Goal: Task Accomplishment & Management: Complete application form

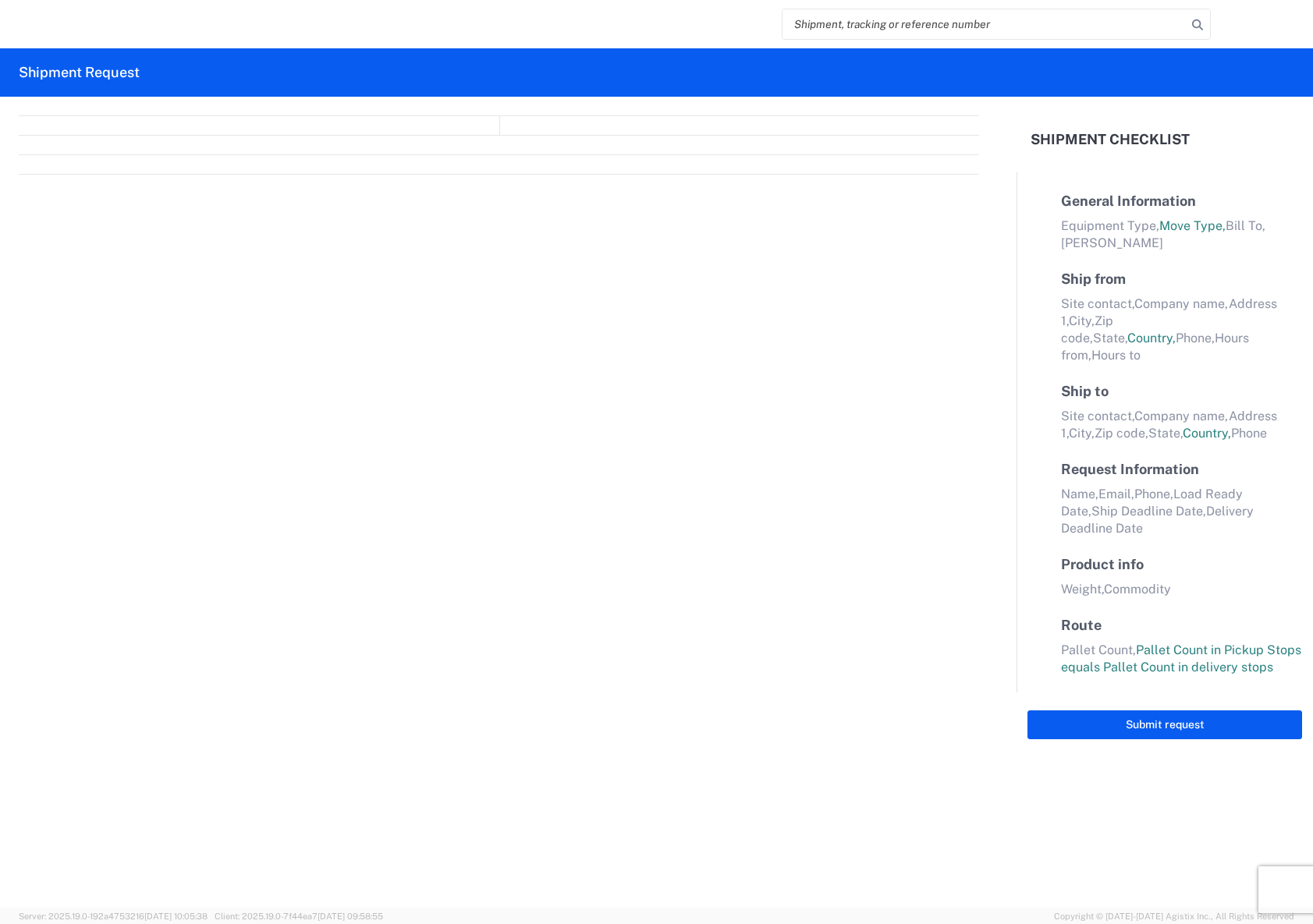
select select "FULL"
select select "LBS"
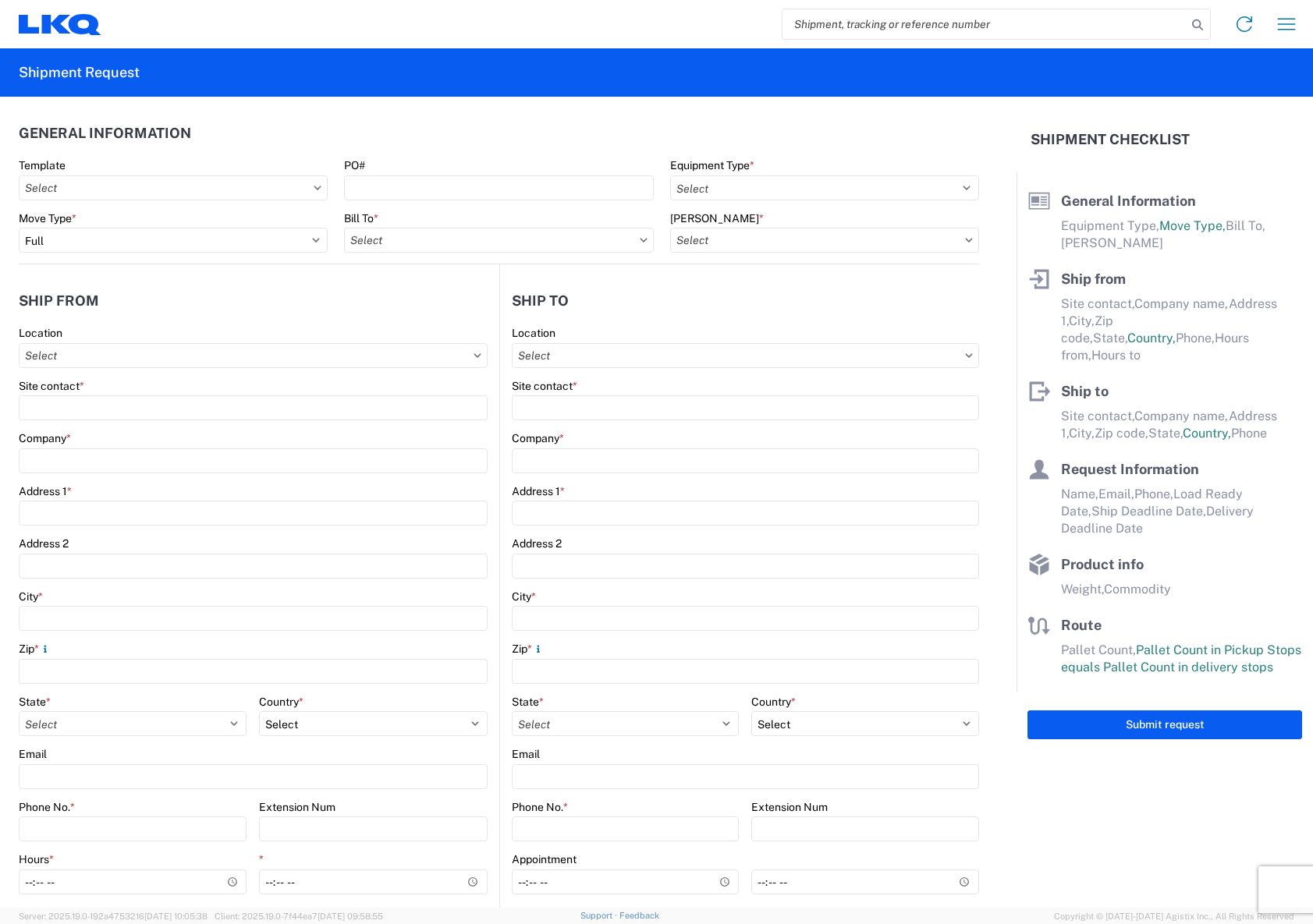
click at [318, 190] on icon at bounding box center [317, 187] width 8 height 5
click at [275, 192] on input "text" at bounding box center [173, 187] width 309 height 25
click at [313, 189] on icon at bounding box center [317, 187] width 8 height 5
click at [313, 190] on icon at bounding box center [317, 187] width 8 height 5
click at [396, 190] on input "PO#" at bounding box center [499, 187] width 309 height 25
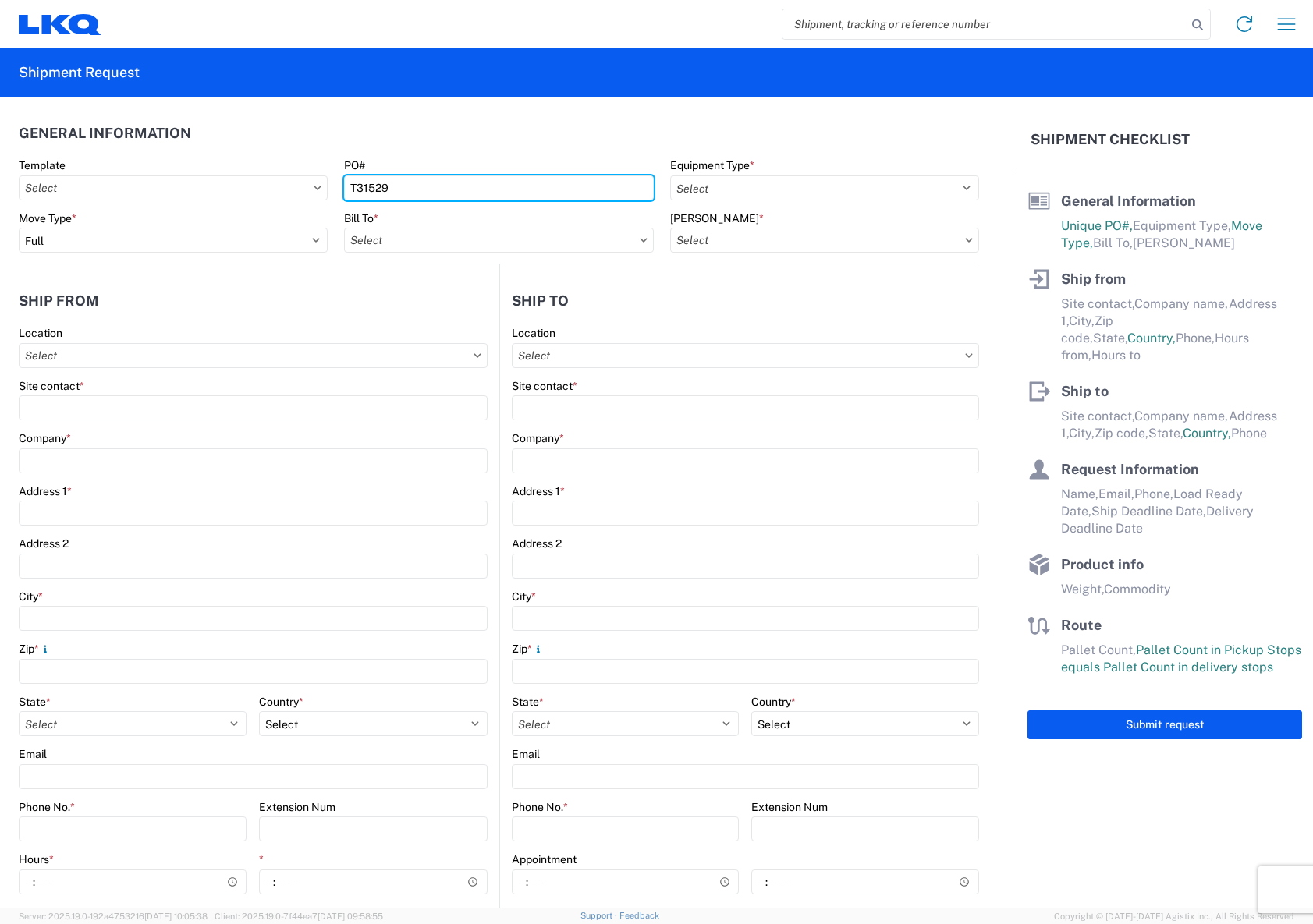
type input "T31529"
click at [511, 154] on agx-form-section "General Information Template PO# T31529 Equipment Type * Select 53’ Dry Van Fla…" at bounding box center [499, 189] width 960 height 148
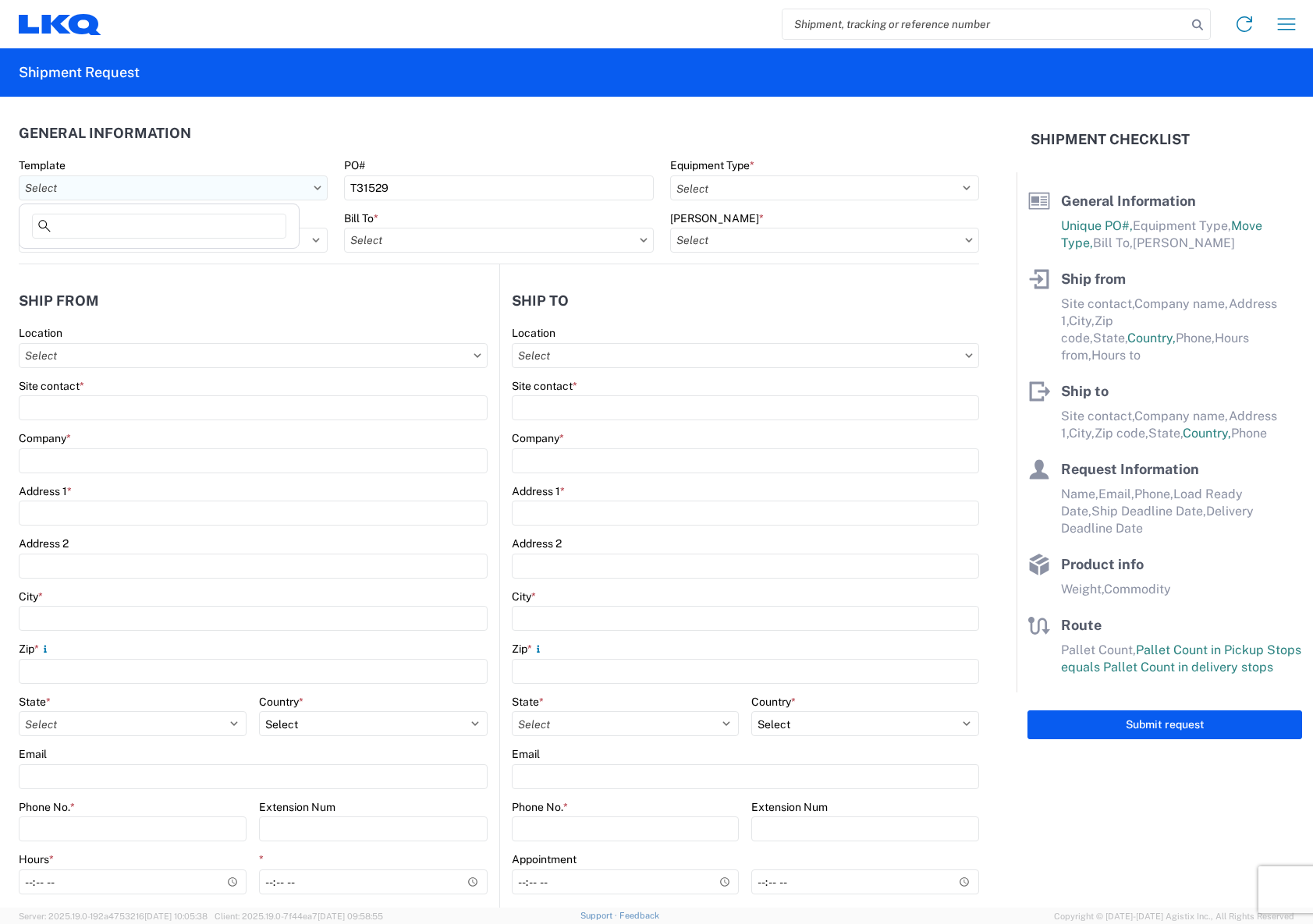
click at [311, 191] on input "text" at bounding box center [173, 187] width 309 height 25
type input "1140"
click at [166, 279] on div "1140_Salisbury_3392_Huntington" at bounding box center [159, 281] width 273 height 25
type input "1140_Salisbury_3392_Huntington"
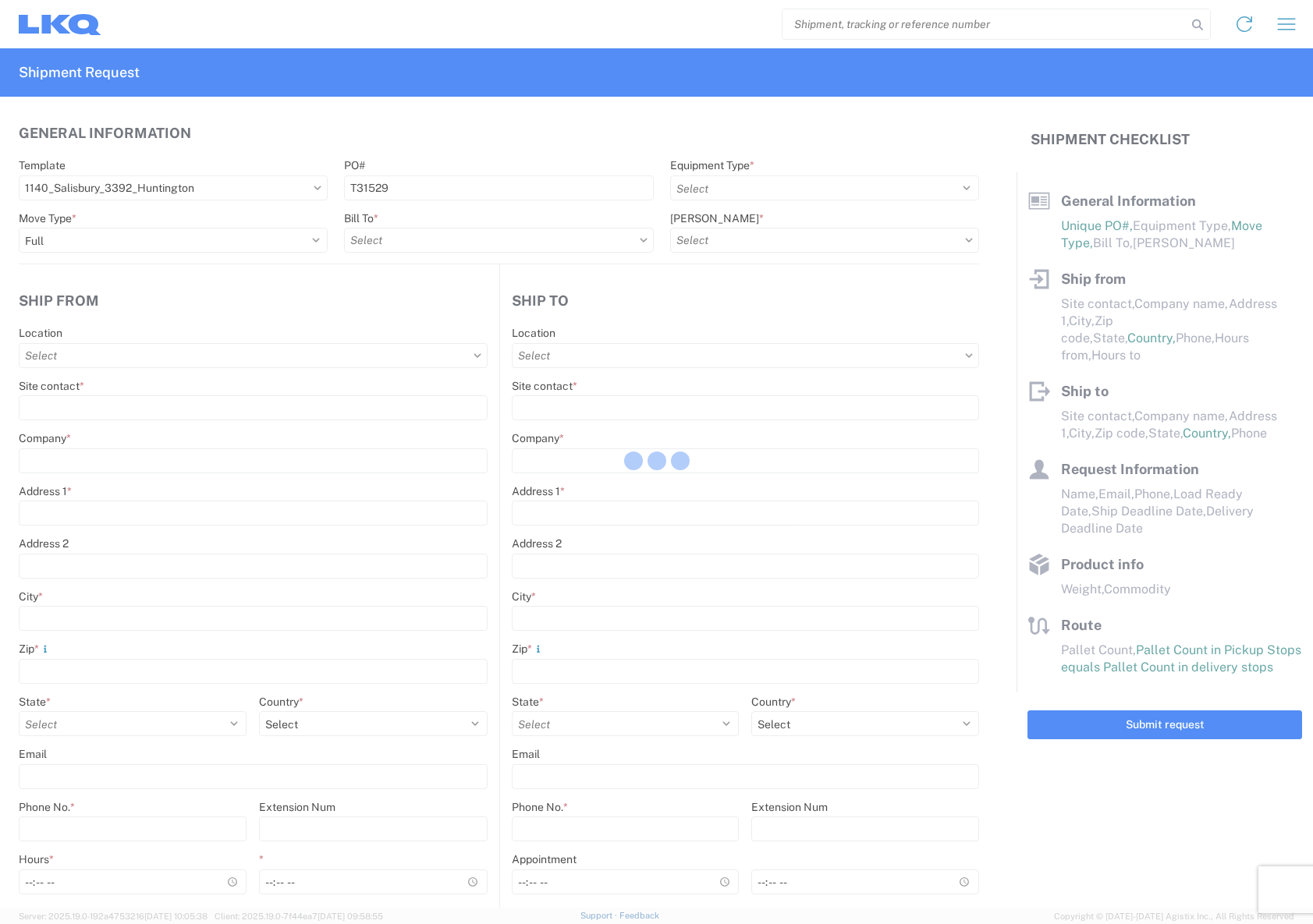
select select
type input "Shipping"
type input "LKQ Salisbury"
type input "[STREET_ADDRESS][PERSON_NAME]"
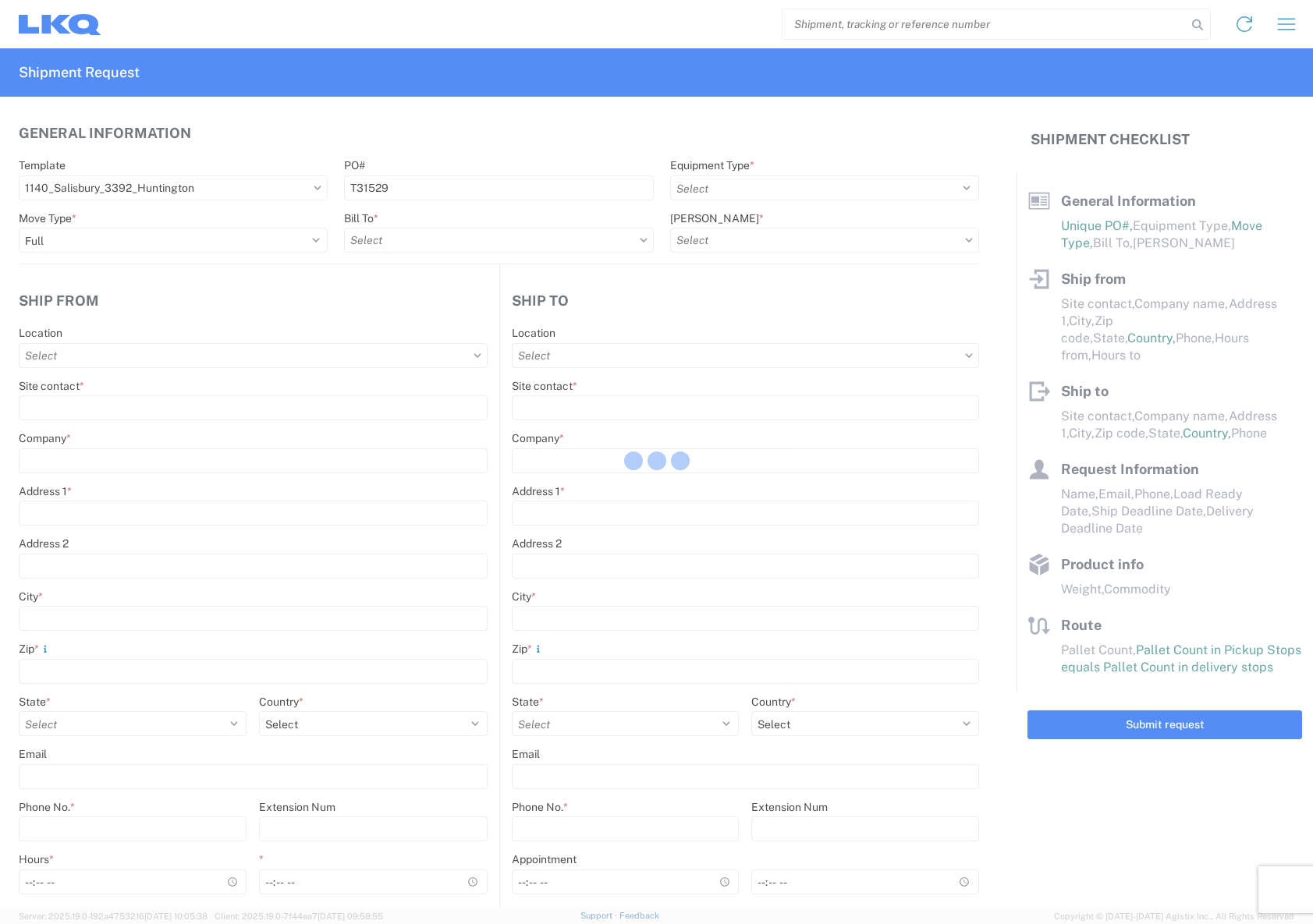
type input "[GEOGRAPHIC_DATA]"
type input "28146"
type input "Receiving"
type input "Transmetco"
type input "[STREET_ADDRESS]"
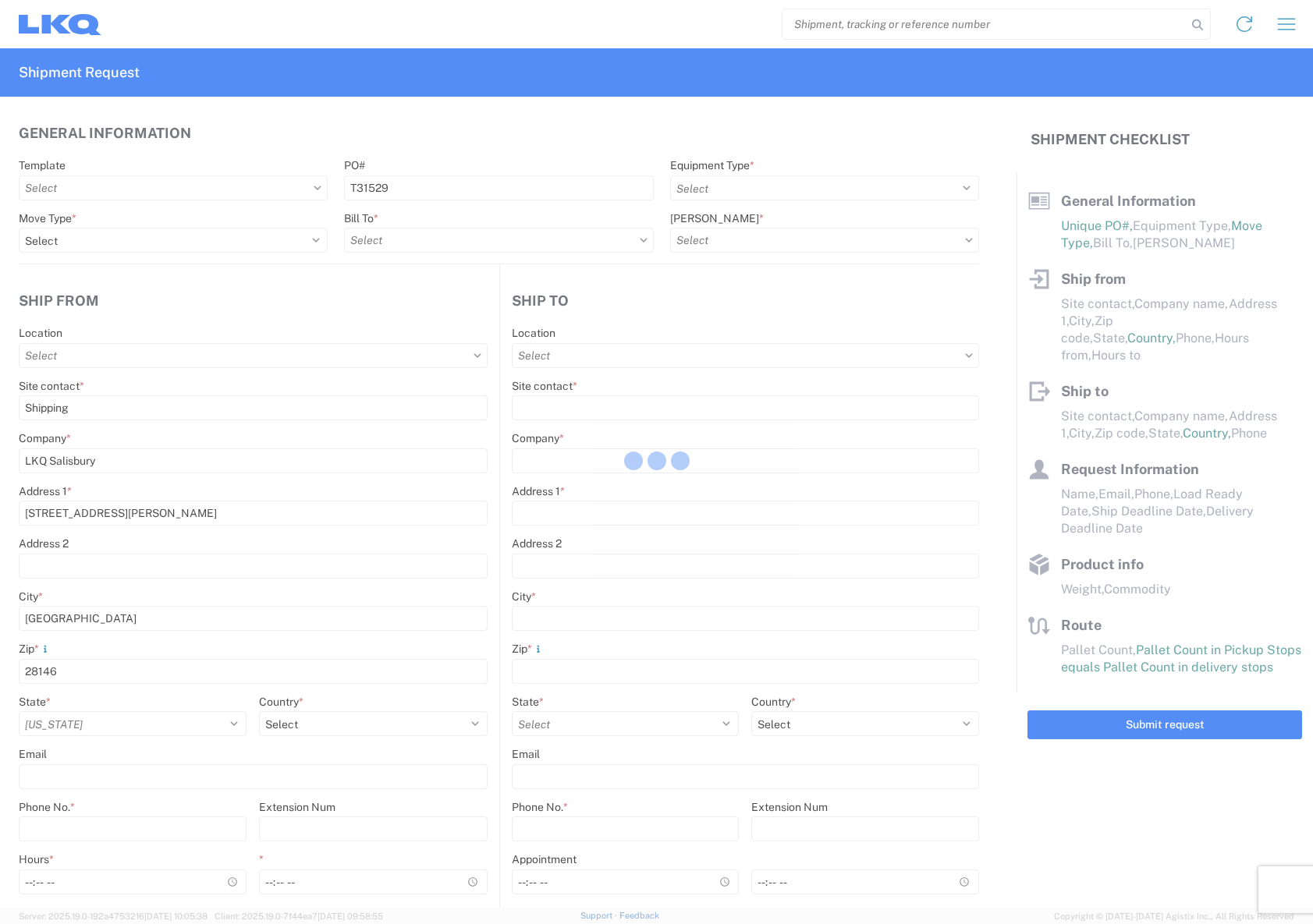
type input "Huntington"
type input "46750"
type input "[DATE]"
type textarea "Transmetco operates production 24/7 but only ships or receives on day shift"
type input "42000"
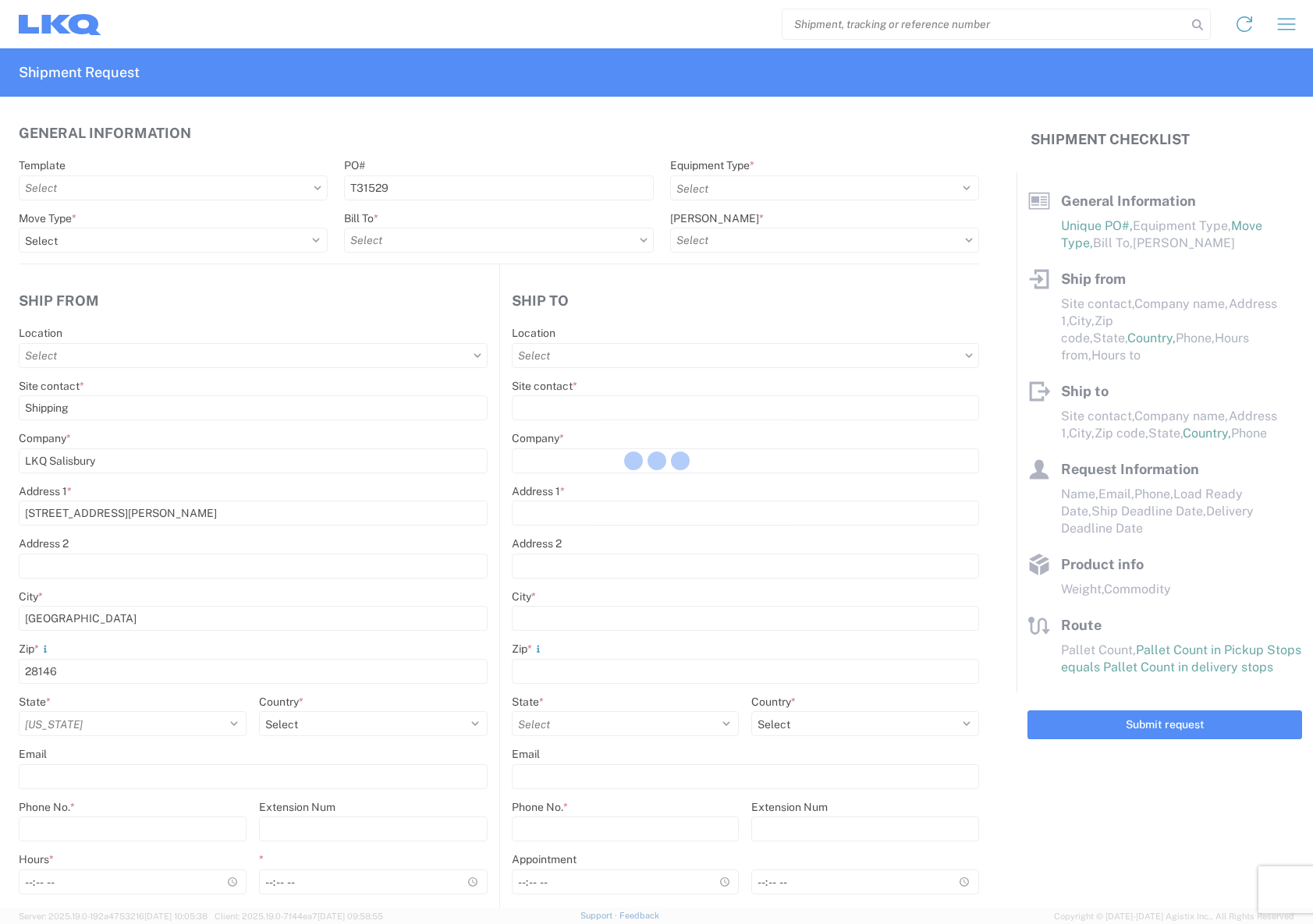
type input "Wheels"
type input "1"
type input "12"
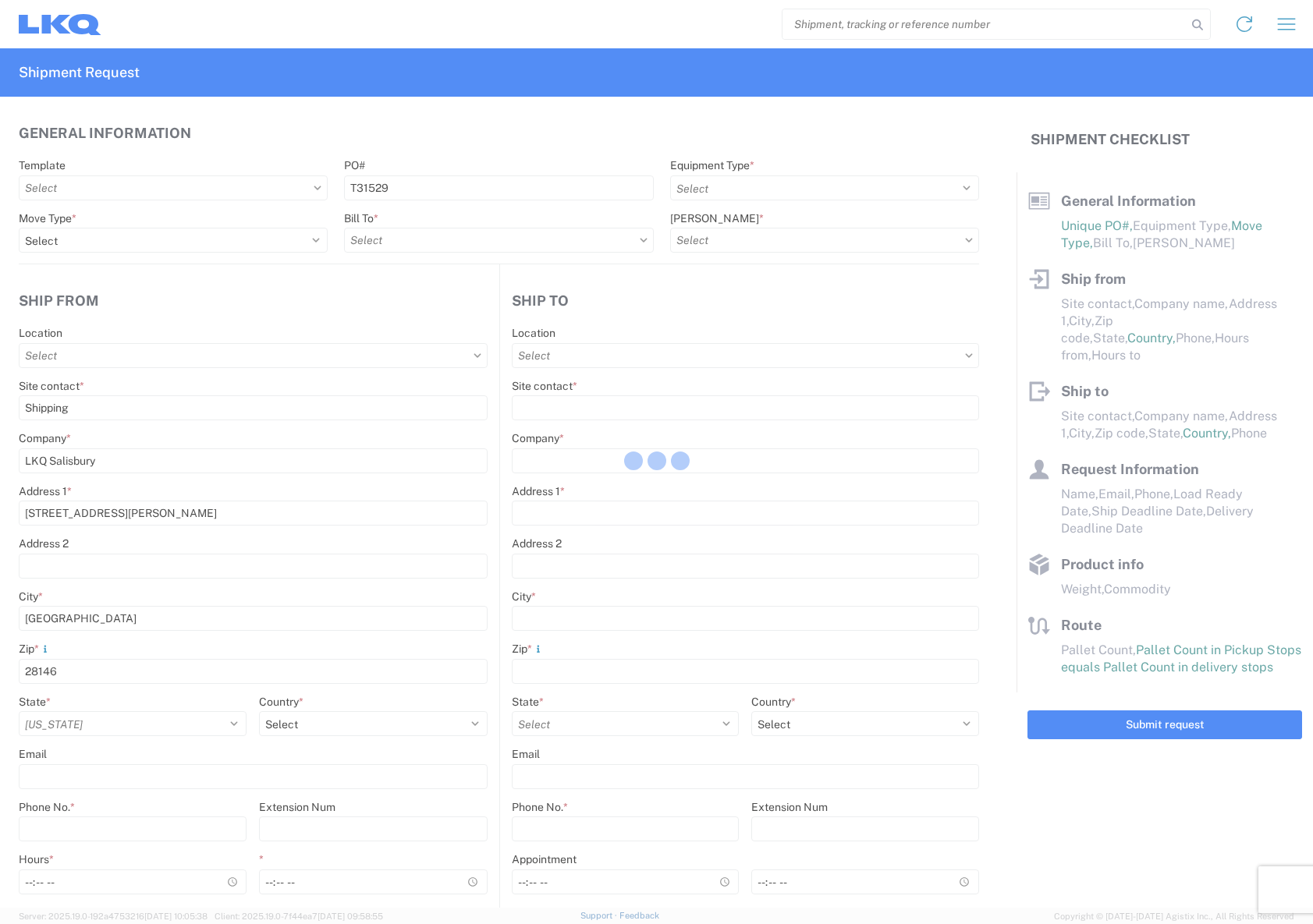
select select "IN"
select select "US"
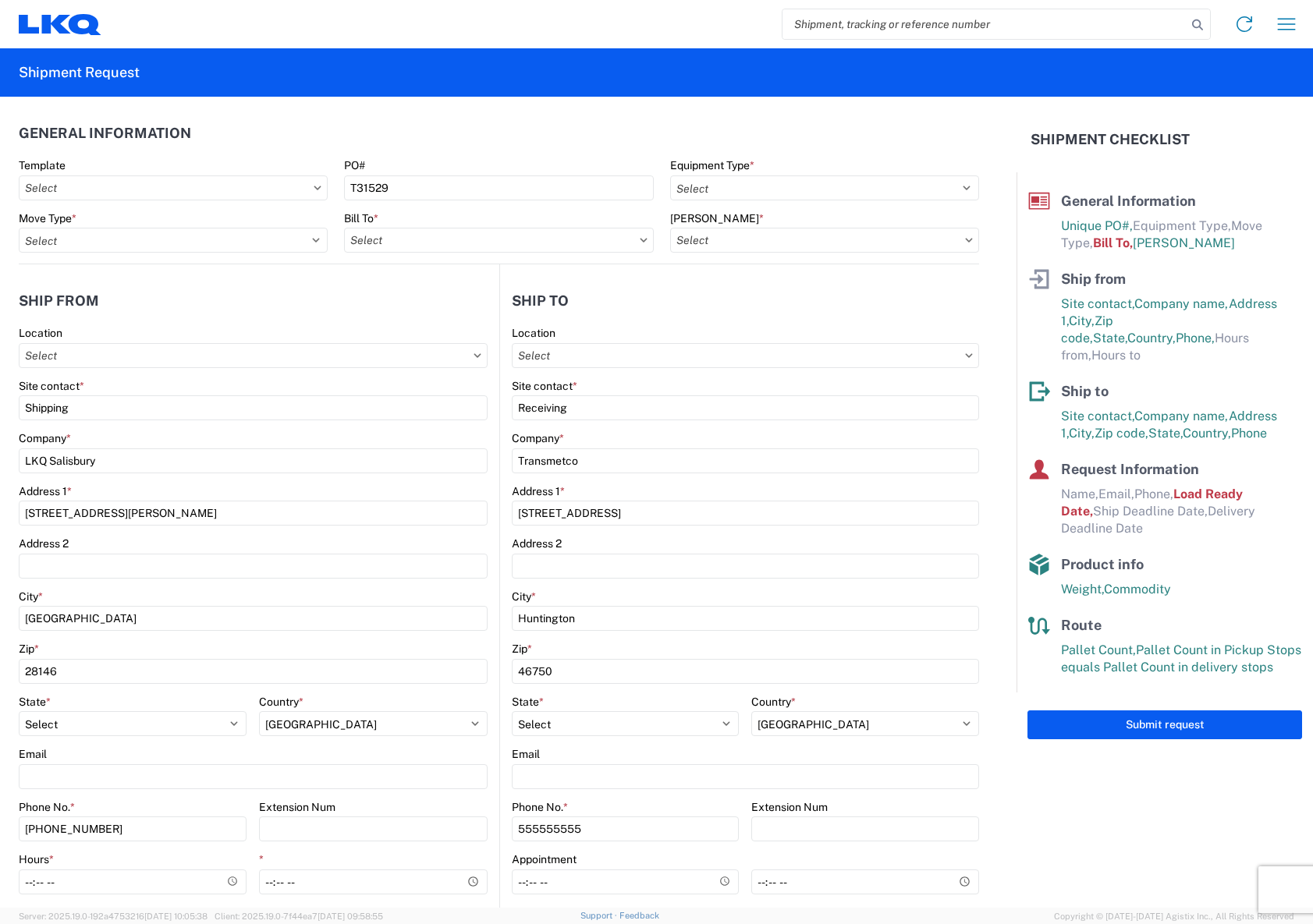
type input "3392 - Transmetco"
type input "1140 - LKQ Salisbury"
type input "1140-1000-50180-0000 - 1140 Freight In - Salvage"
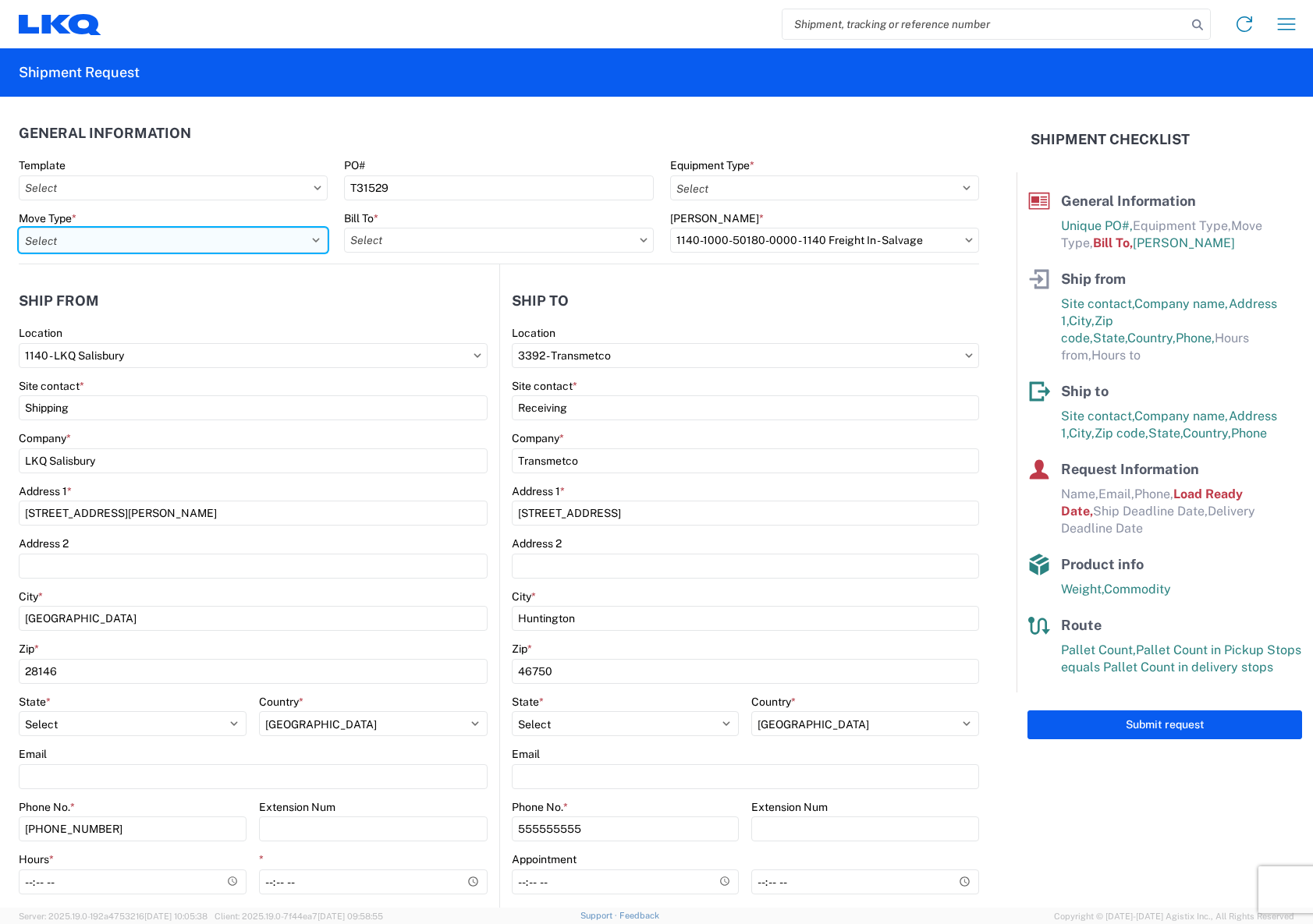
click at [313, 243] on select "Select Full Partial TL" at bounding box center [173, 240] width 309 height 25
select select "FULL"
click at [19, 228] on select "Select Full Partial TL" at bounding box center [173, 240] width 309 height 25
click at [637, 243] on input "text" at bounding box center [499, 240] width 309 height 25
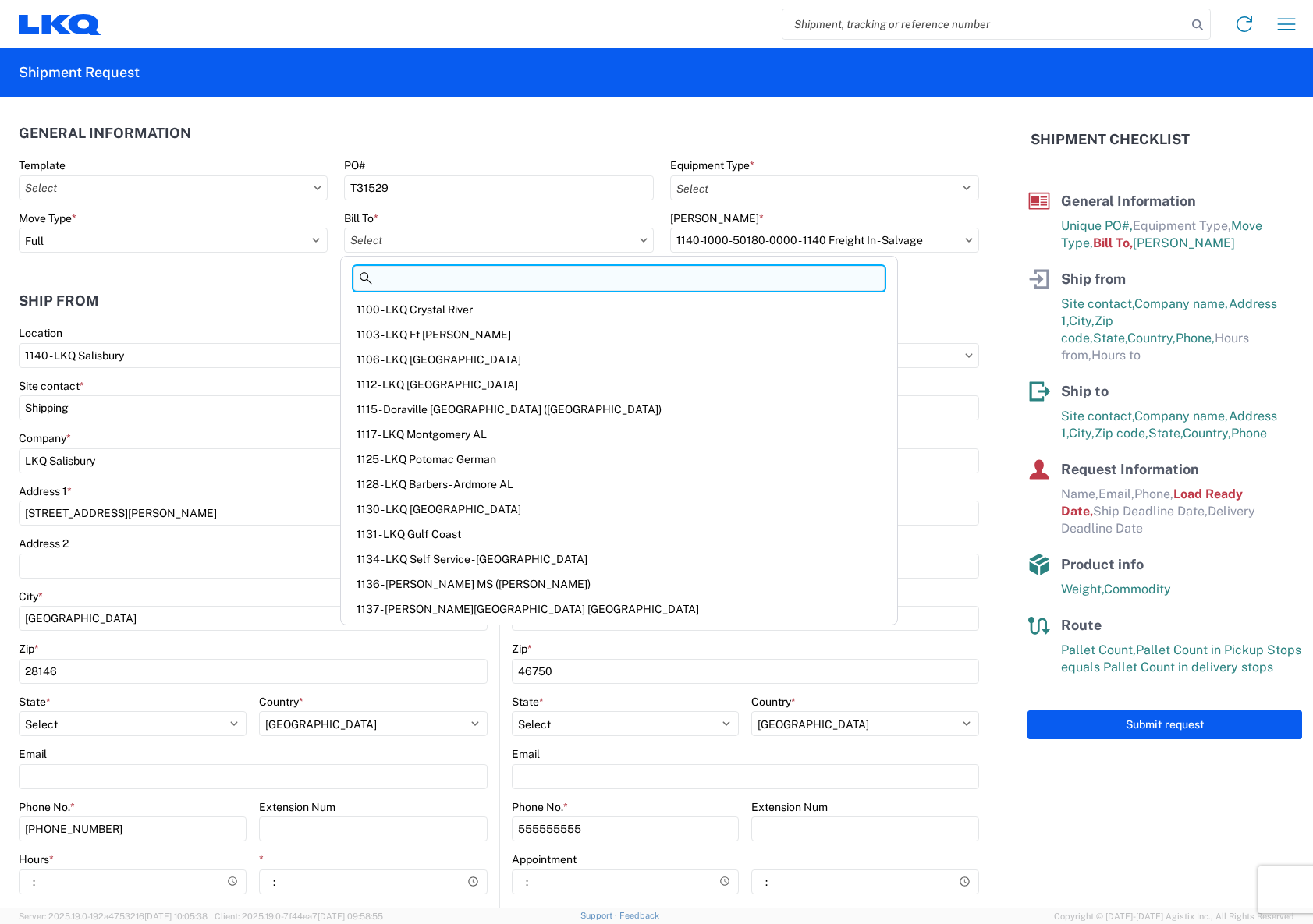
click at [593, 279] on input at bounding box center [618, 278] width 531 height 25
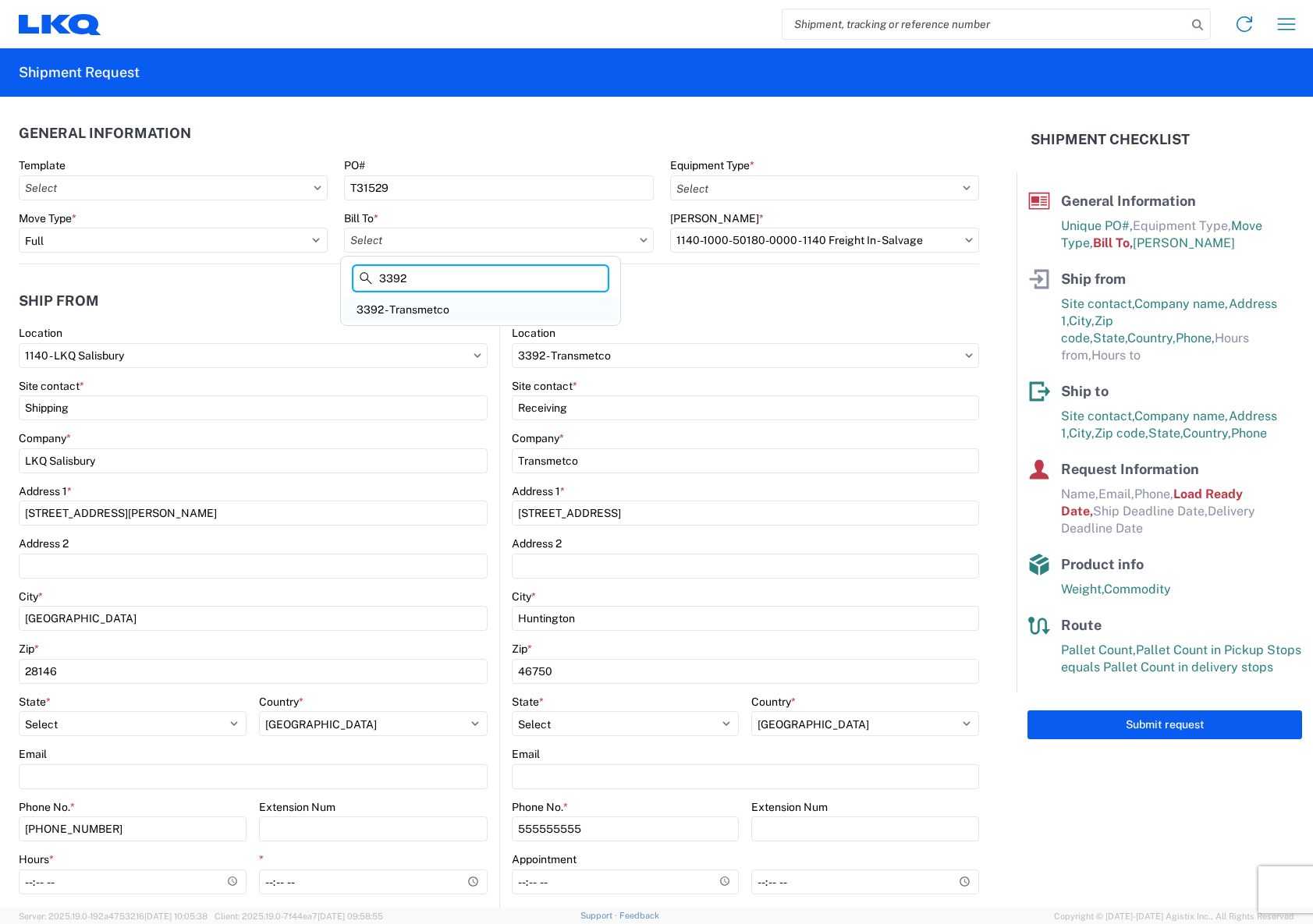
type input "3392"
click at [570, 310] on div "3392 - Transmetco" at bounding box center [480, 309] width 273 height 25
type input "3392 - Transmetco"
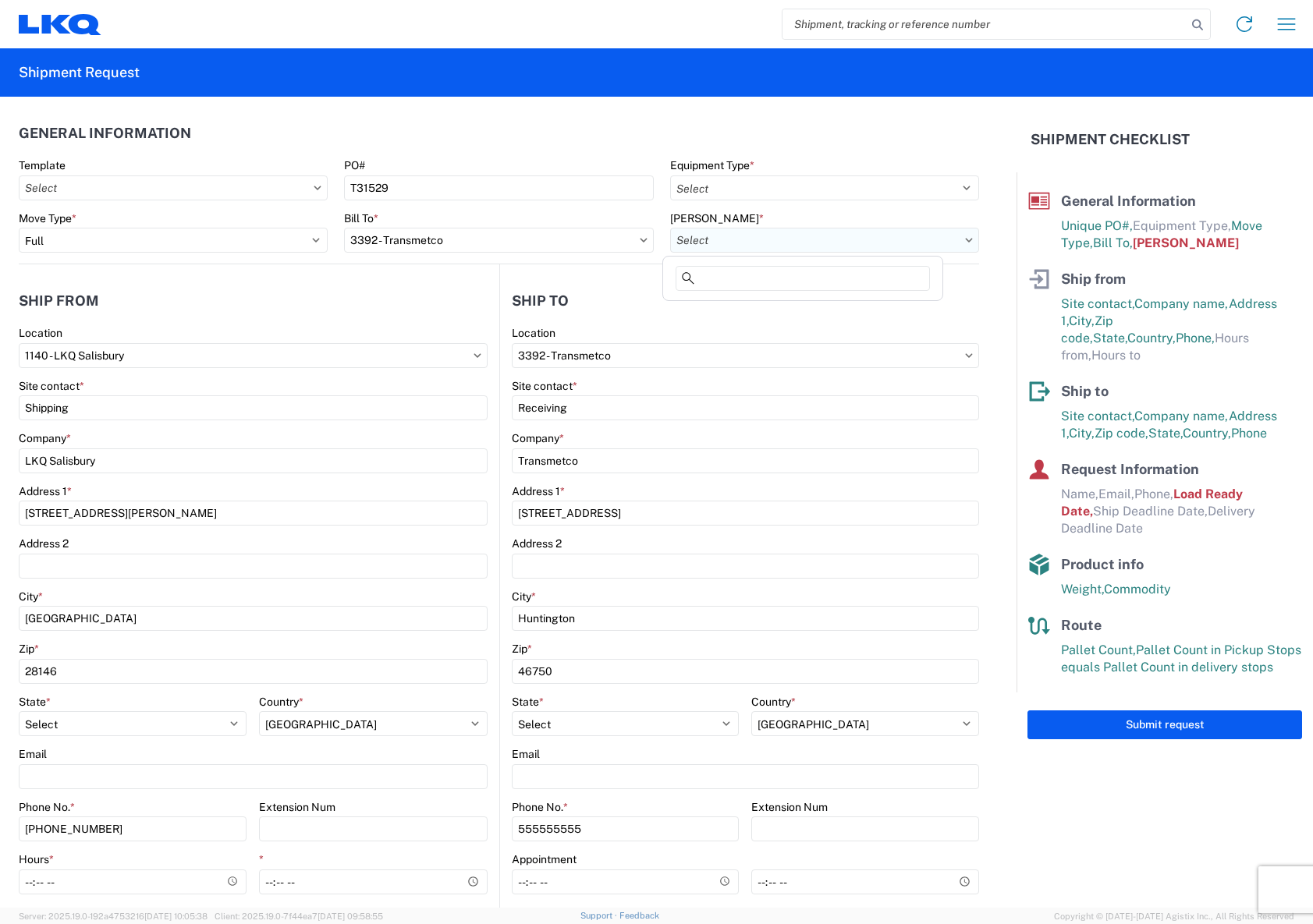
click at [770, 241] on input "text" at bounding box center [824, 240] width 309 height 25
click at [891, 307] on div "3392-3015-50180-0000 - 3392 Freight In - Wheel Cores" at bounding box center [812, 309] width 291 height 25
type input "3392-3015-50180-0000 - 3392 Freight In - Wheel Cores"
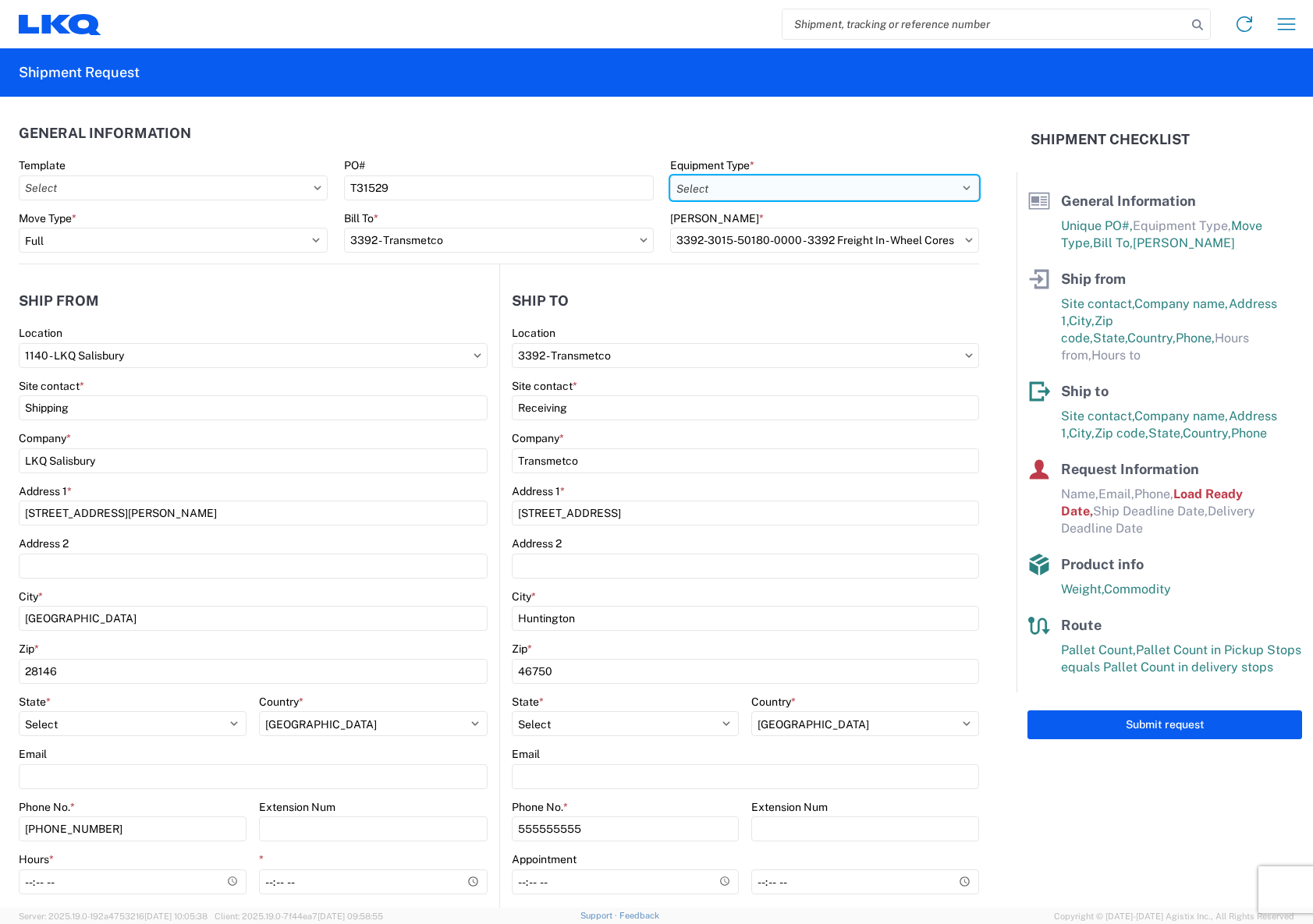
click at [874, 189] on select "Select 53’ Dry Van Flatbed Dropdeck (van) Lowboy (flatbed) Rail" at bounding box center [824, 187] width 309 height 25
select select "STDV"
click at [670, 175] on select "Select 53’ Dry Van Flatbed Dropdeck (van) Lowboy (flatbed) Rail" at bounding box center [824, 187] width 309 height 25
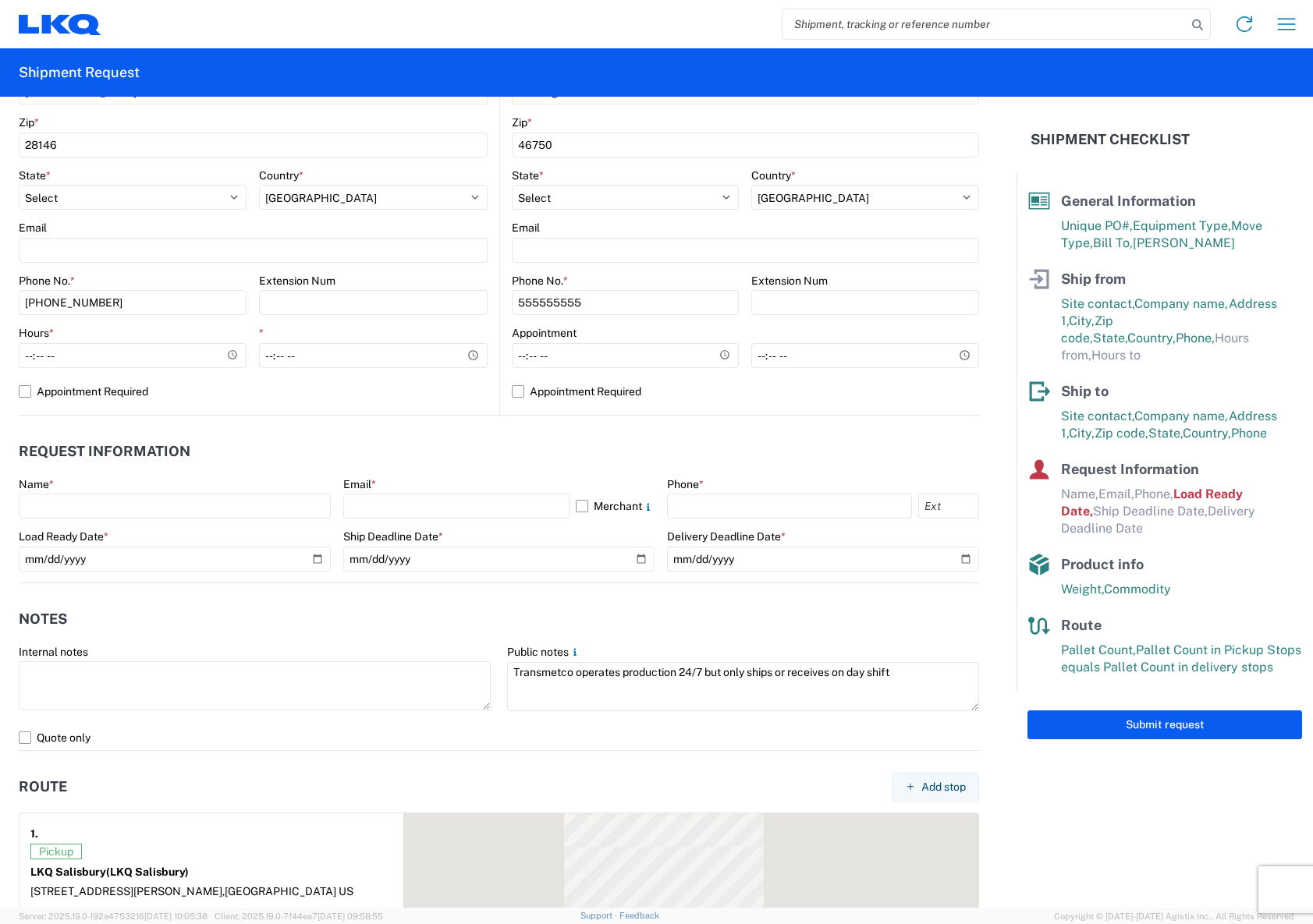
scroll to position [546, 0]
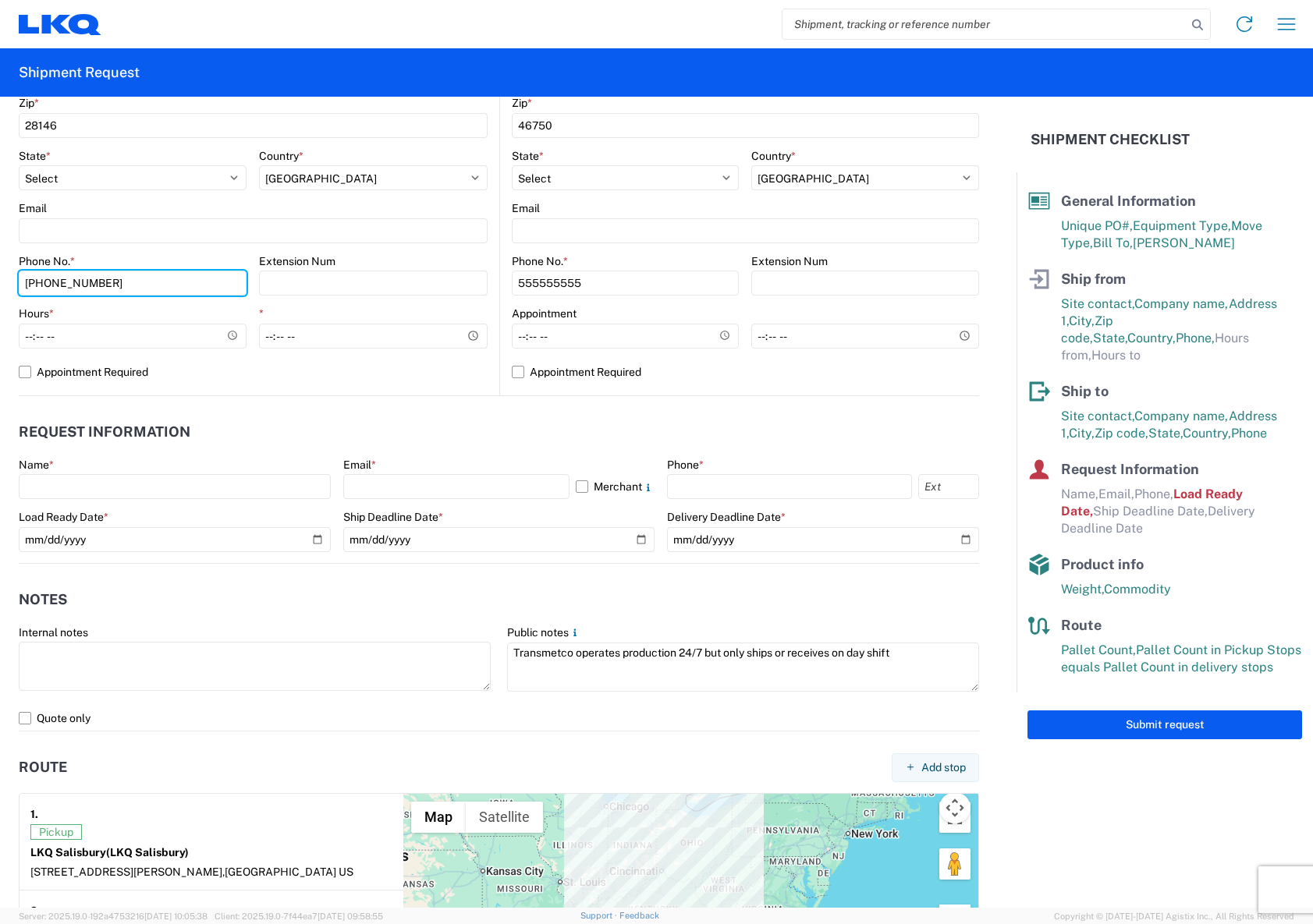
drag, startPoint x: 152, startPoint y: 281, endPoint x: -16, endPoint y: 281, distance: 168.0
click at [0, 281] on html "Home Shipment request Shipment tracking Shipment Request General Information Te…" at bounding box center [656, 462] width 1313 height 924
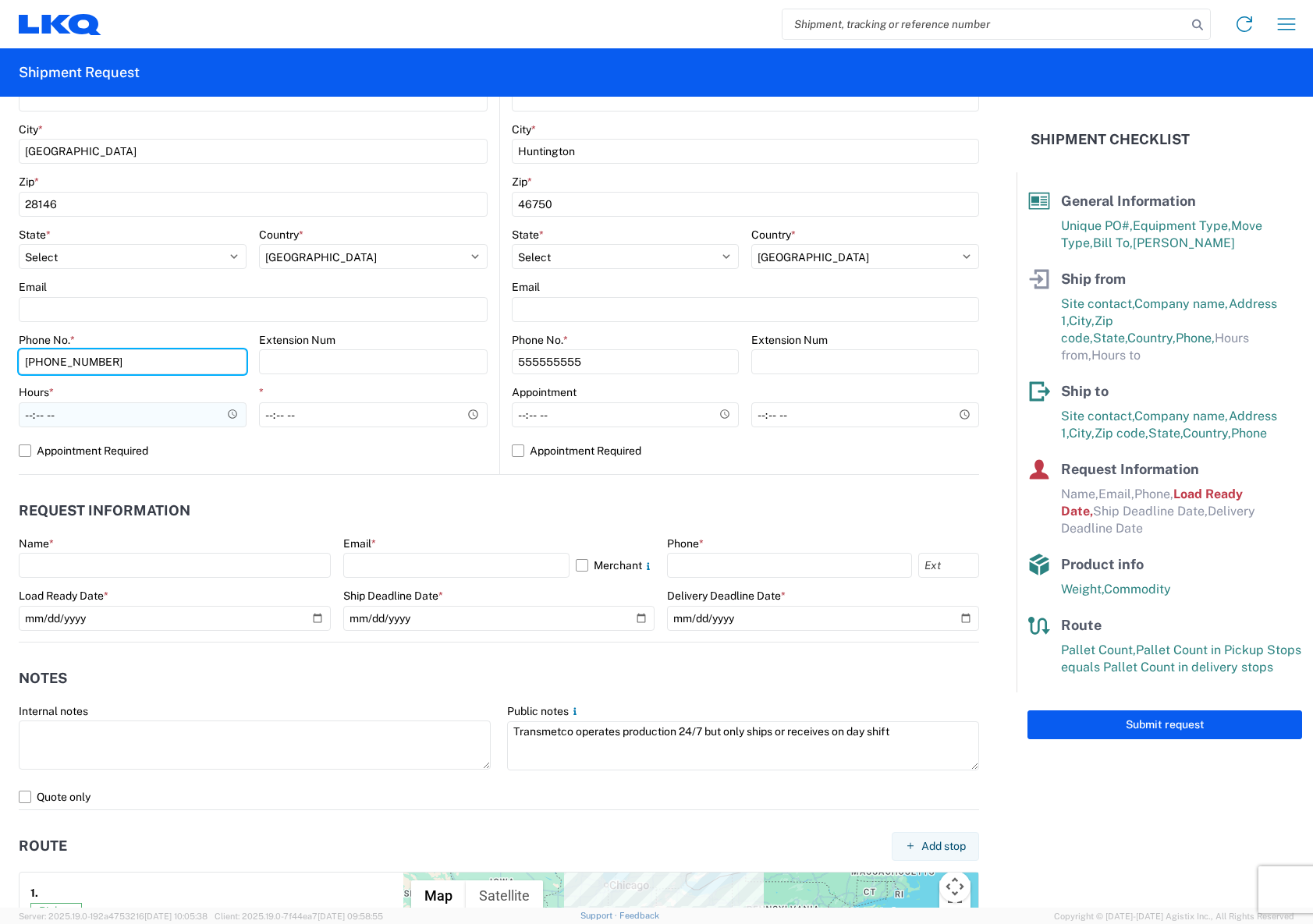
scroll to position [467, 0]
type input "[PHONE_NUMBER]"
click at [28, 411] on input "Hours *" at bounding box center [133, 413] width 228 height 25
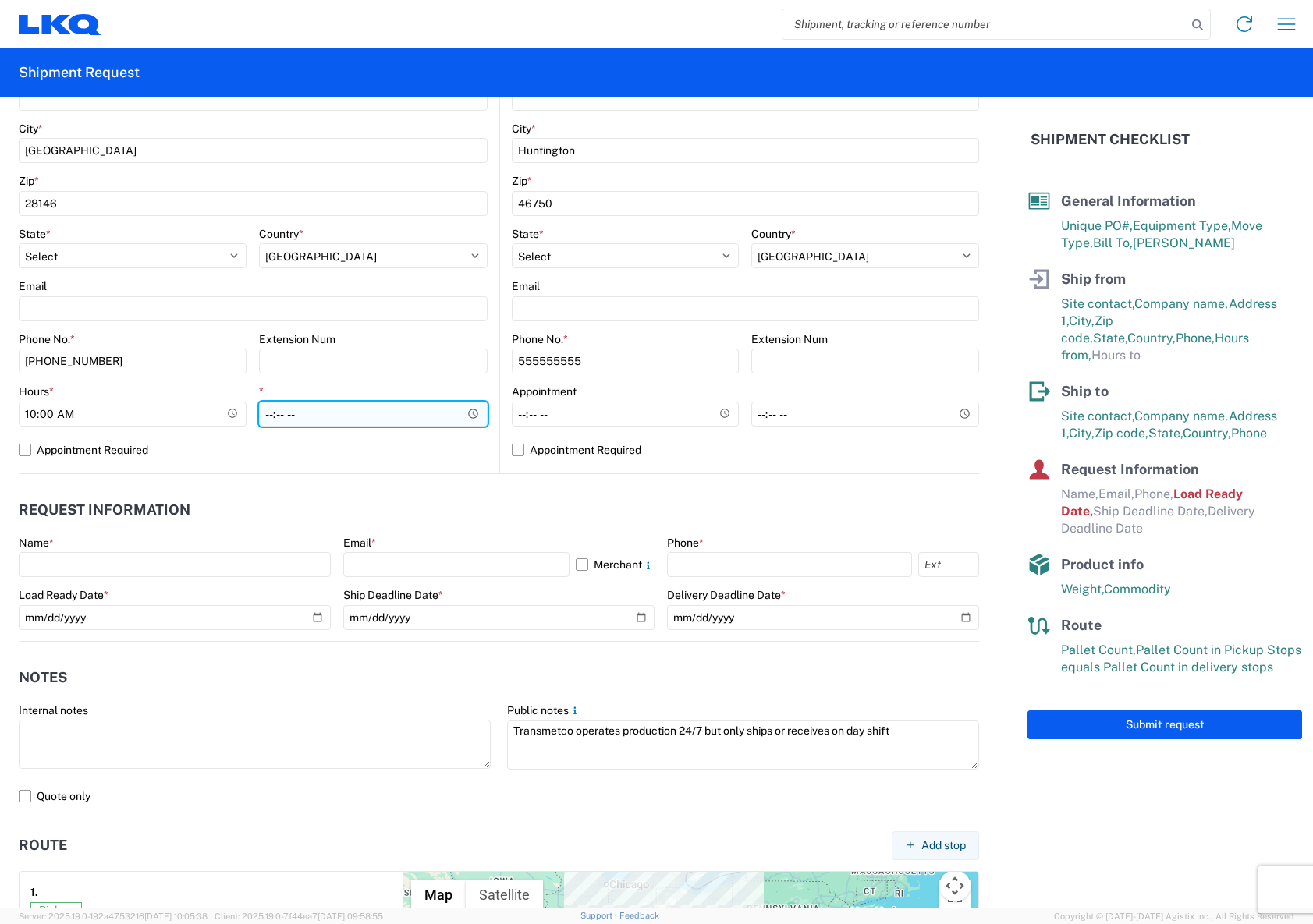
click at [290, 416] on input "*" at bounding box center [372, 413] width 228 height 25
click at [269, 415] on input "*" at bounding box center [372, 413] width 228 height 25
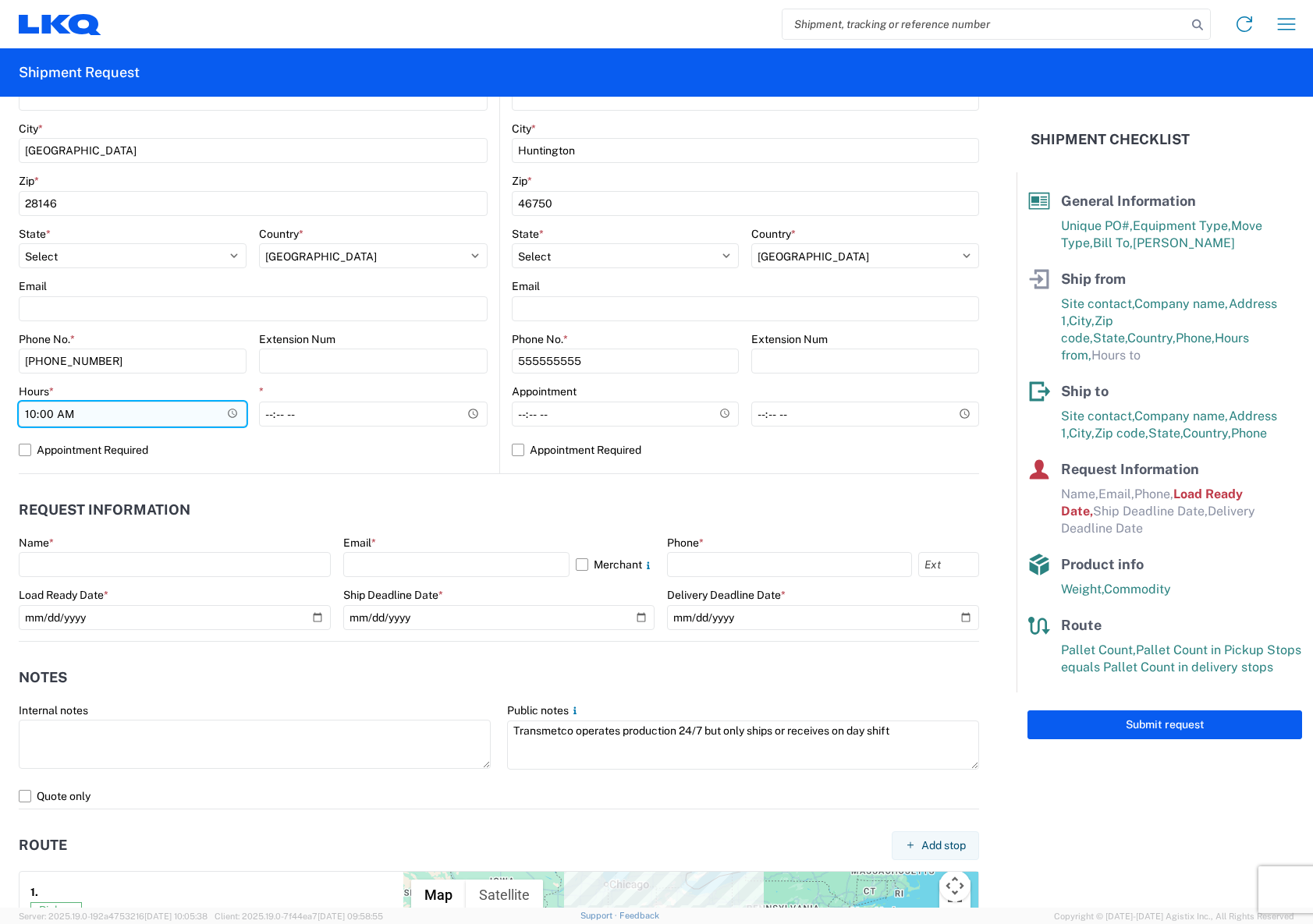
click at [50, 418] on div "Hours * 10:00" at bounding box center [133, 405] width 228 height 42
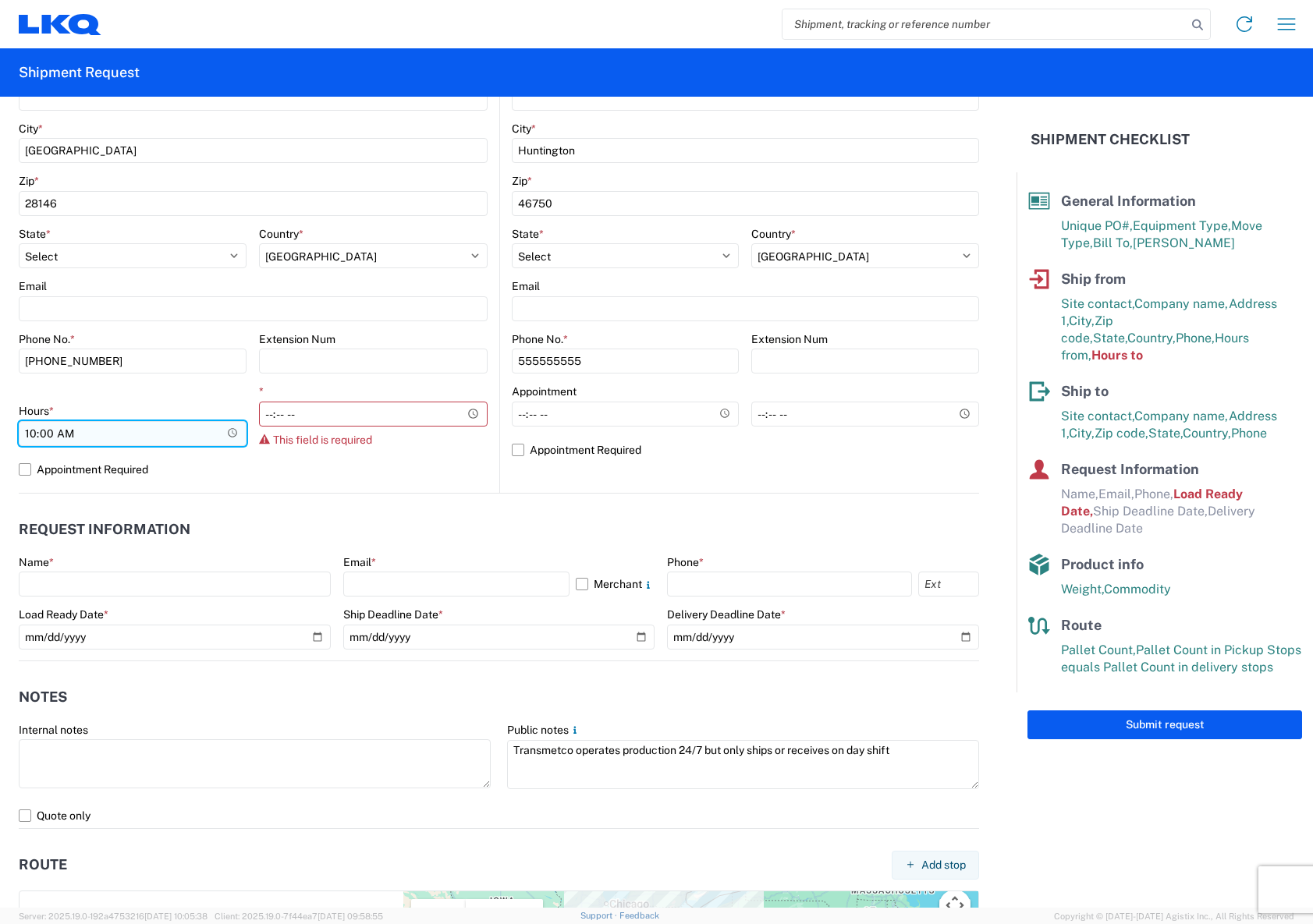
click at [29, 433] on input "10:00" at bounding box center [133, 433] width 228 height 25
type input "08:00"
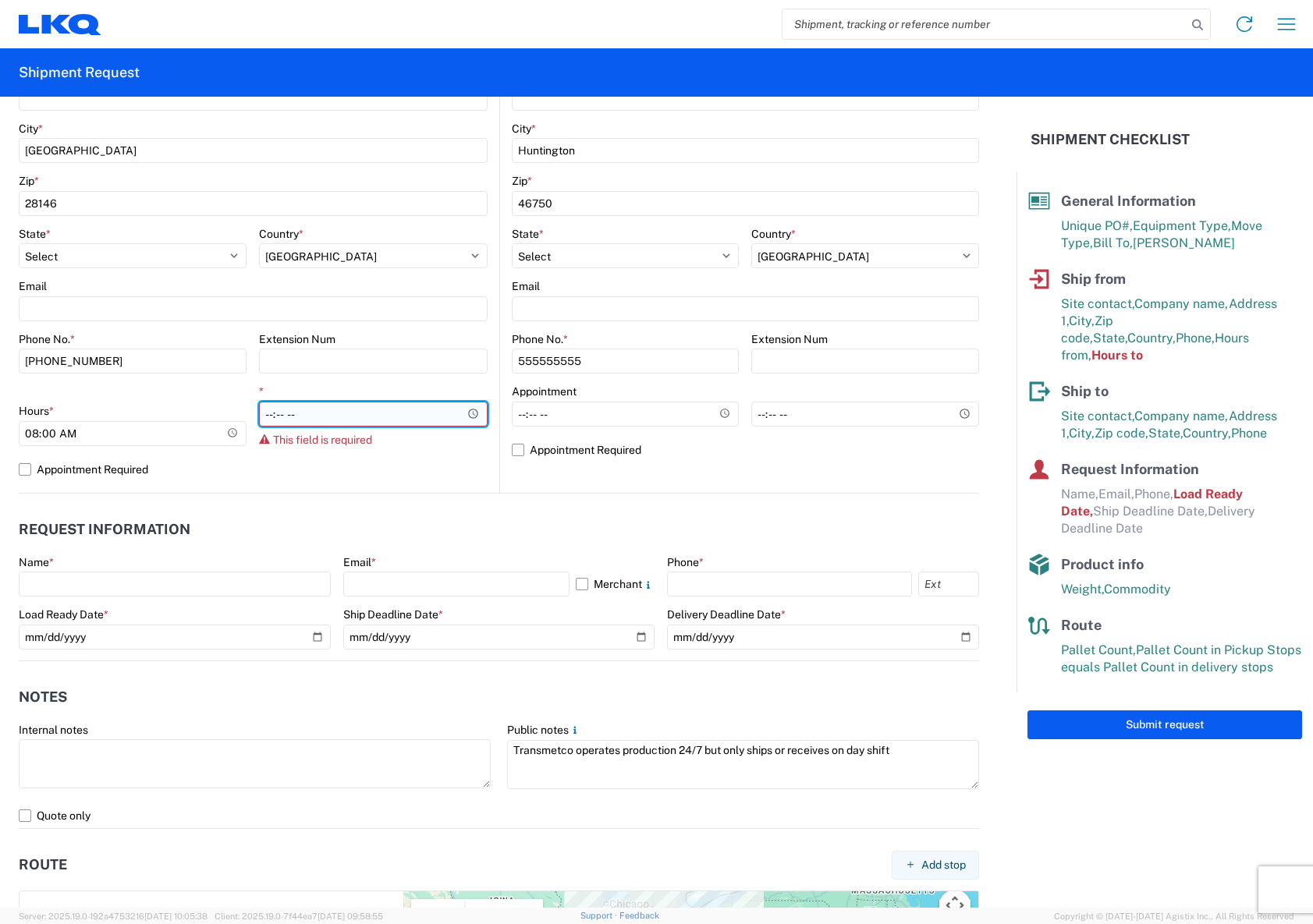
click at [302, 426] on input "*" at bounding box center [372, 413] width 228 height 25
type input "12:00"
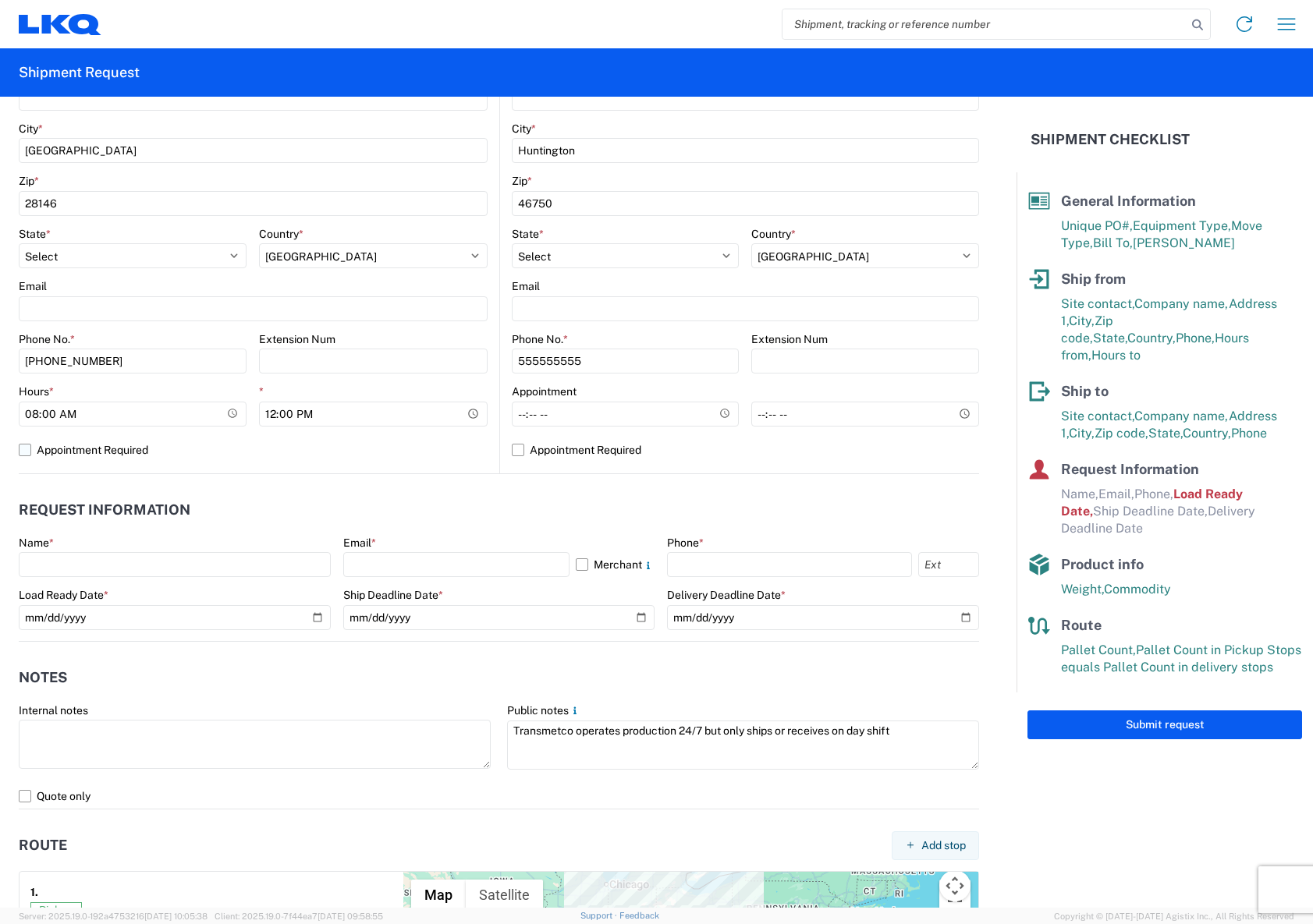
click at [346, 454] on label "Appointment Required" at bounding box center [253, 449] width 469 height 25
click at [0, 0] on input "Appointment Required" at bounding box center [0, 0] width 0 height 0
select select "US"
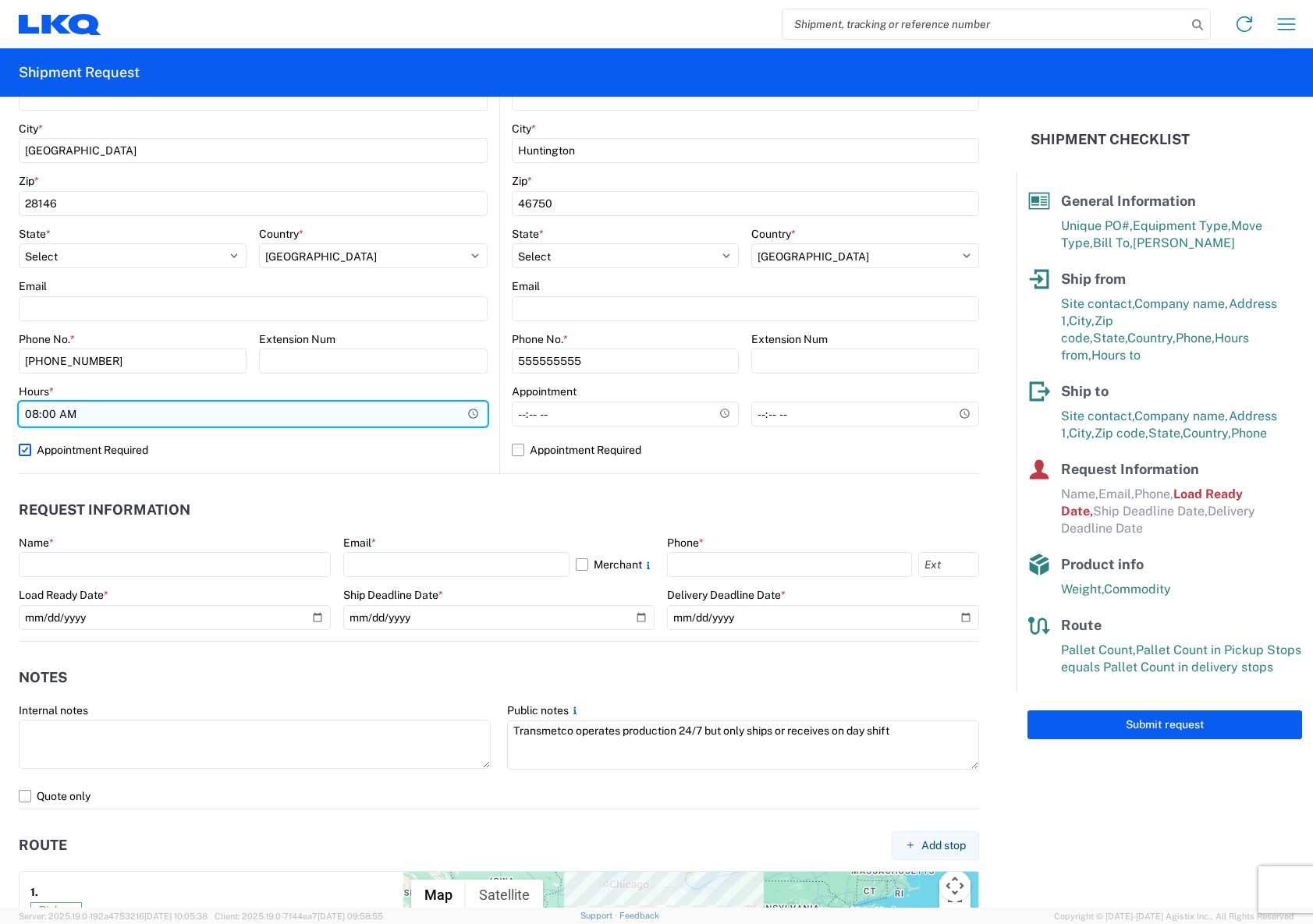
click at [286, 418] on input "08:00" at bounding box center [253, 413] width 469 height 25
click at [251, 419] on input "08:00" at bounding box center [253, 413] width 469 height 25
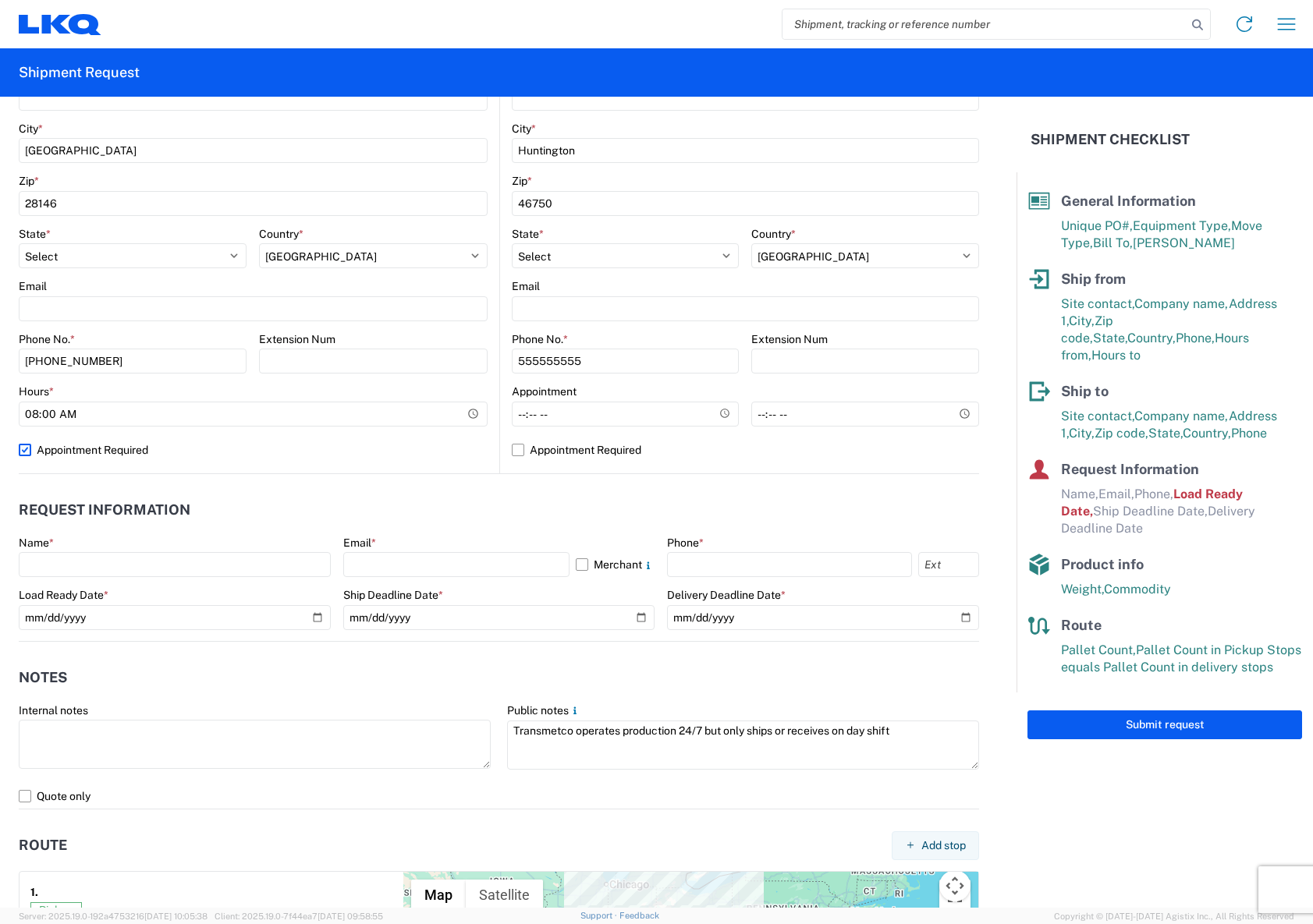
click at [27, 449] on label "Appointment Required" at bounding box center [253, 449] width 469 height 25
click at [0, 0] on input "Appointment Required" at bounding box center [0, 0] width 0 height 0
select select "US"
click at [476, 447] on label "Appointment Required" at bounding box center [253, 449] width 469 height 25
click at [0, 0] on input "Appointment Required" at bounding box center [0, 0] width 0 height 0
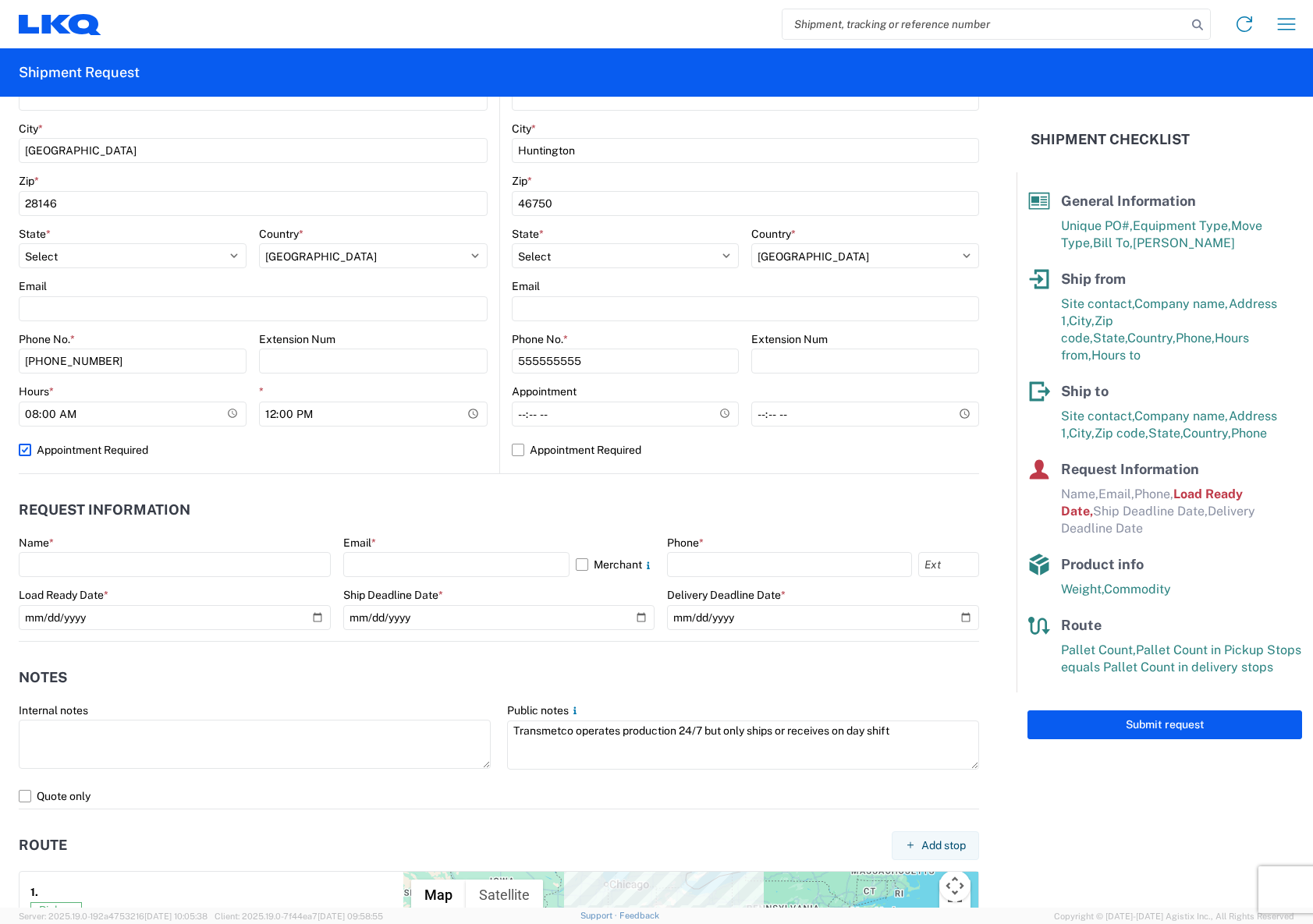
select select "US"
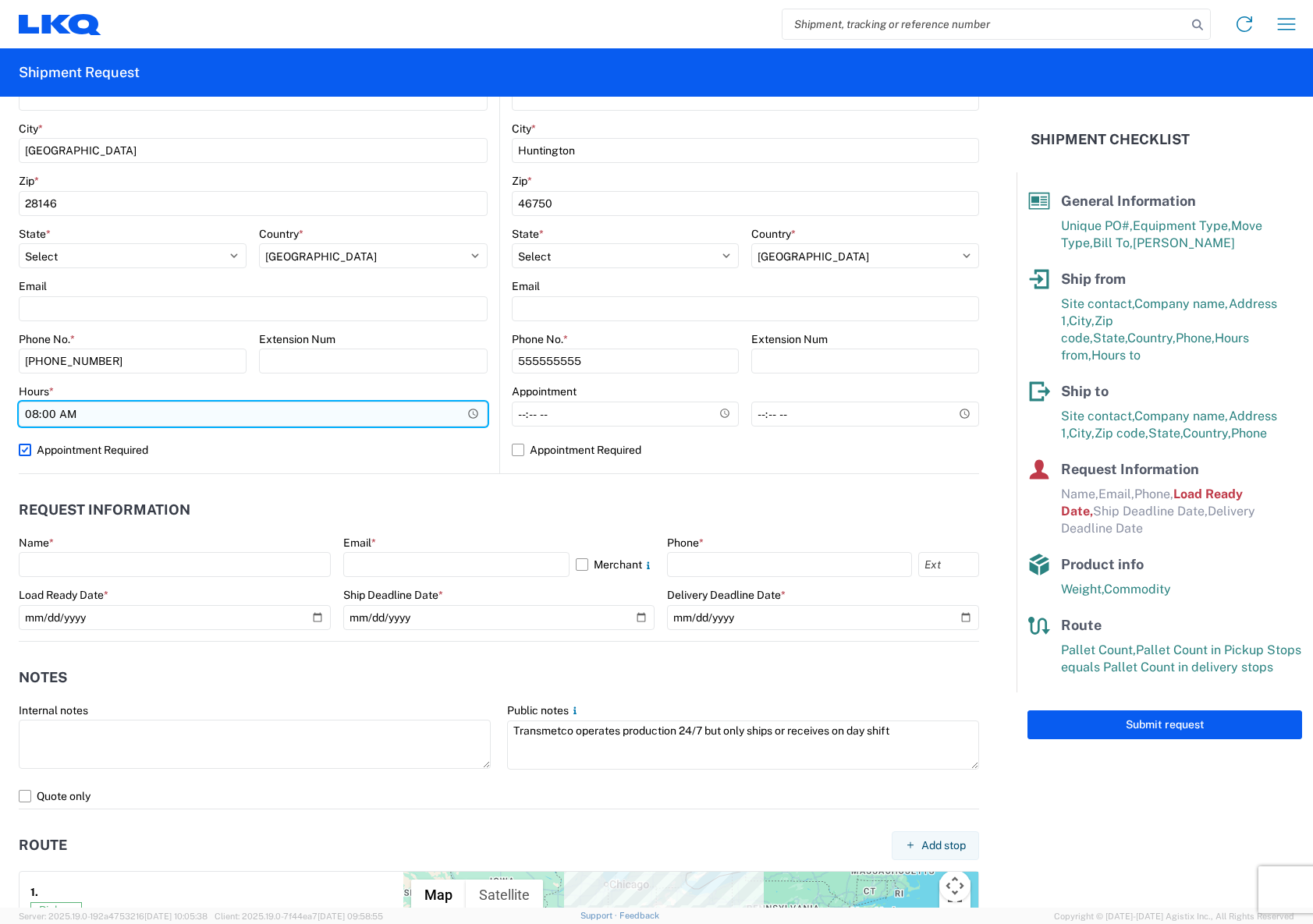
click at [465, 418] on input "08:00" at bounding box center [253, 413] width 469 height 25
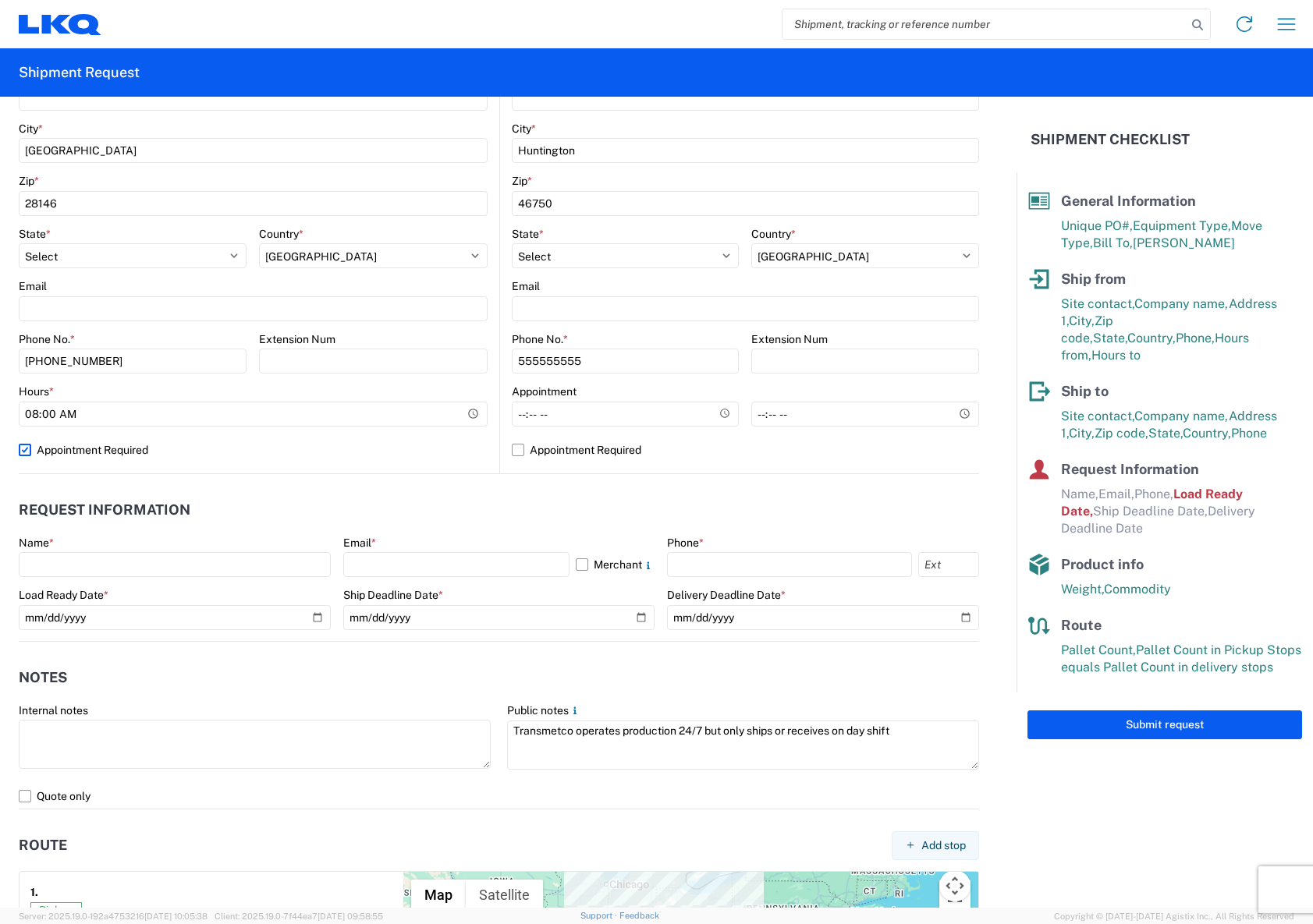
click at [240, 481] on agx-request-info "Request Information Name * Email * Merchant Phone * Load Ready Date * [DATE] Sh…" at bounding box center [499, 557] width 960 height 168
click at [26, 451] on label "Appointment Required" at bounding box center [253, 449] width 469 height 25
click at [0, 0] on input "Appointment Required" at bounding box center [0, 0] width 0 height 0
select select "NC"
select select "US"
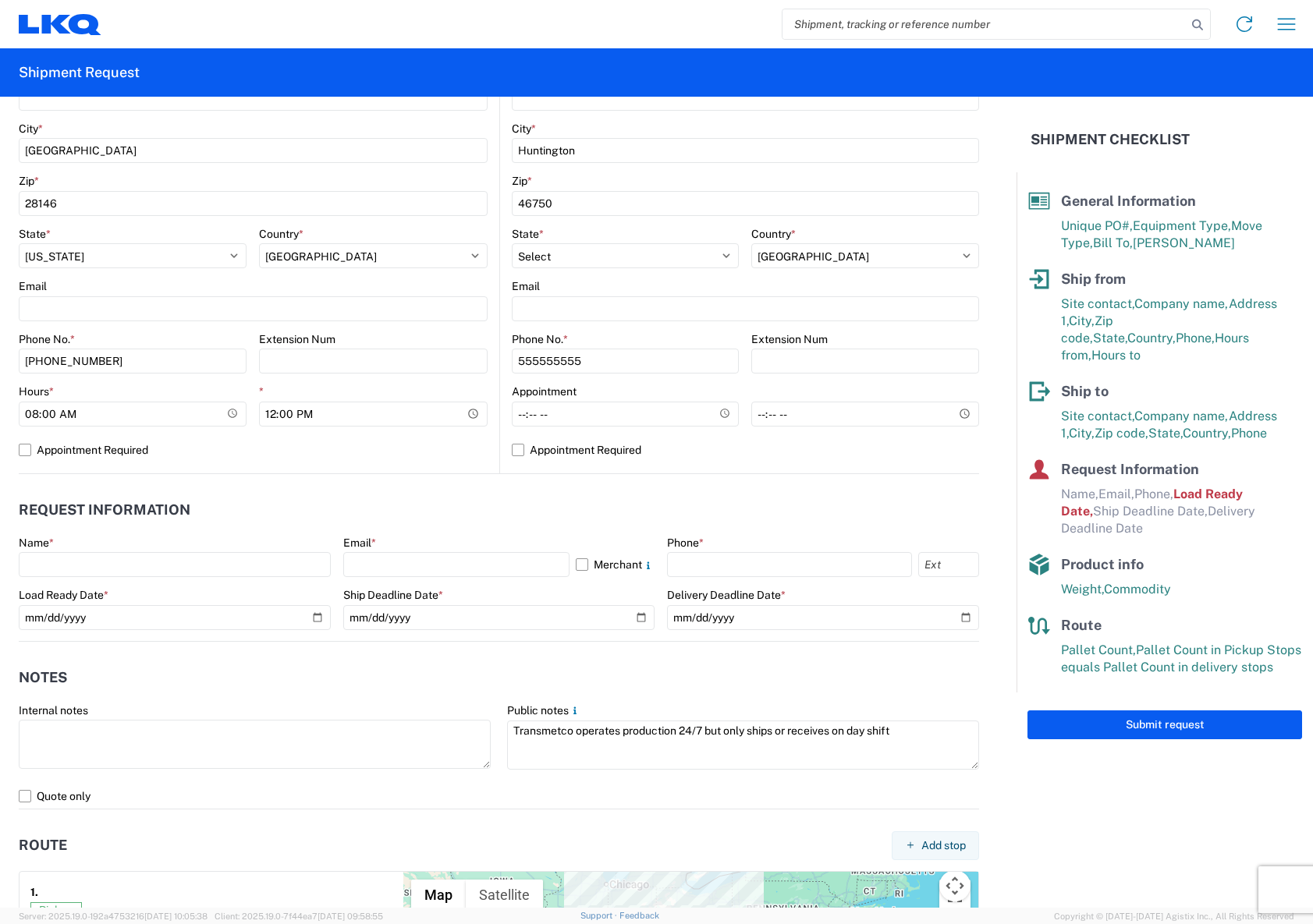
click at [332, 496] on header "Request Information" at bounding box center [499, 510] width 960 height 35
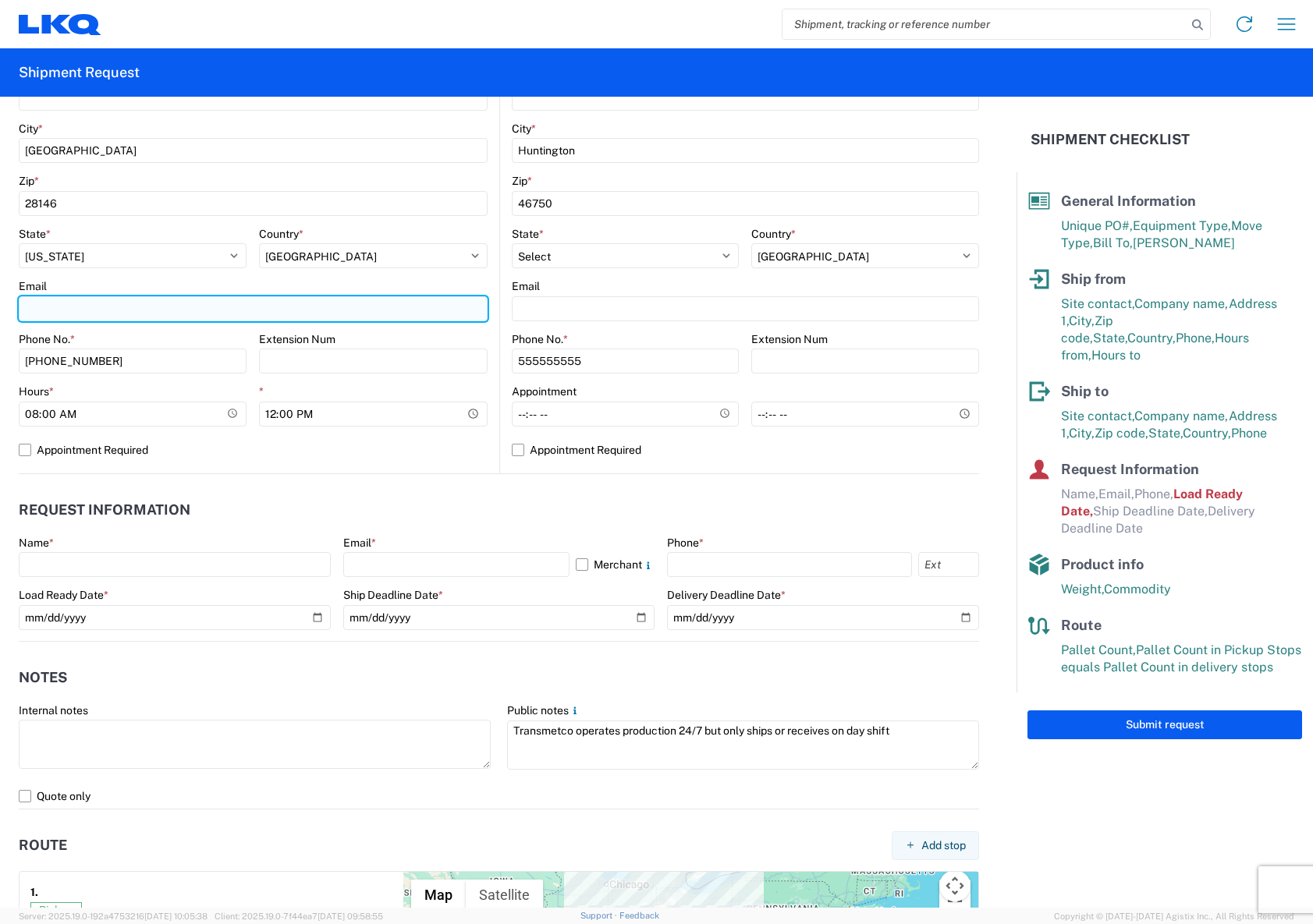
click at [181, 301] on input "Email" at bounding box center [253, 308] width 469 height 25
type input "[PERSON_NAME][EMAIL_ADDRESS][DOMAIN_NAME]"
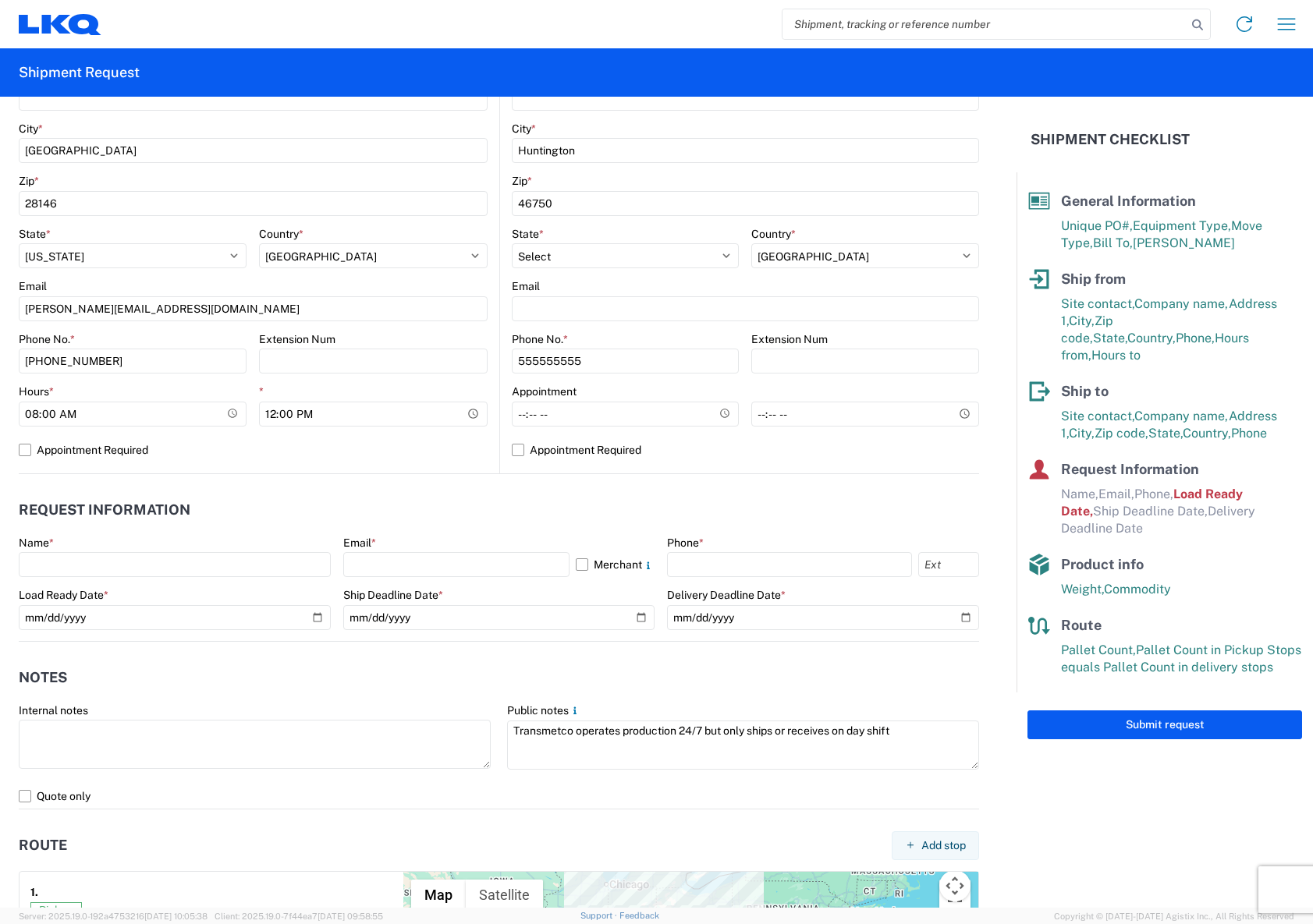
click at [366, 489] on agx-request-info "Request Information Name * Email * Merchant Phone * Load Ready Date * [DATE] Sh…" at bounding box center [499, 557] width 960 height 168
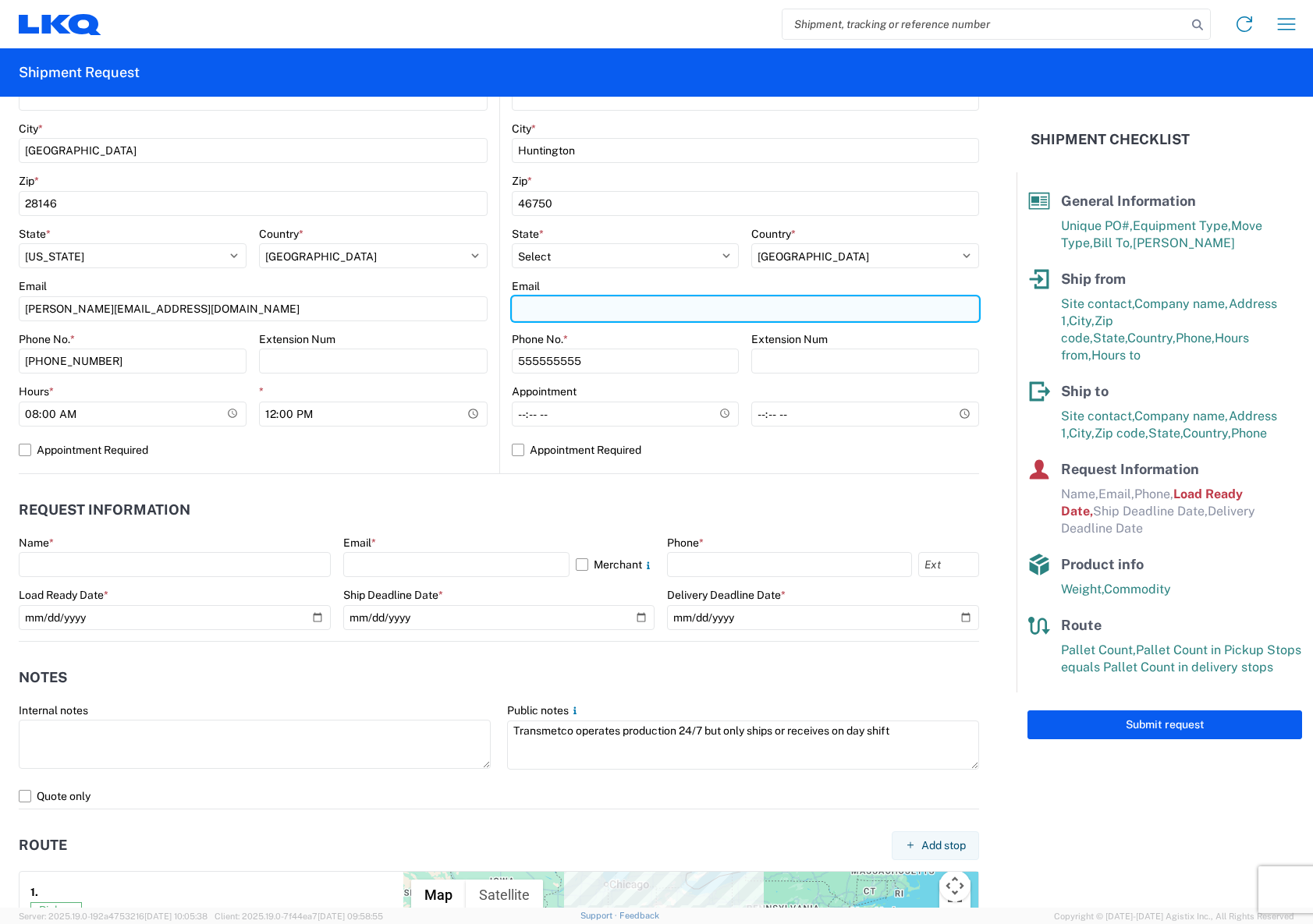
click at [653, 312] on input "Email" at bounding box center [745, 308] width 468 height 25
type input "[EMAIL_ADDRESS][DOMAIN_NAME]"
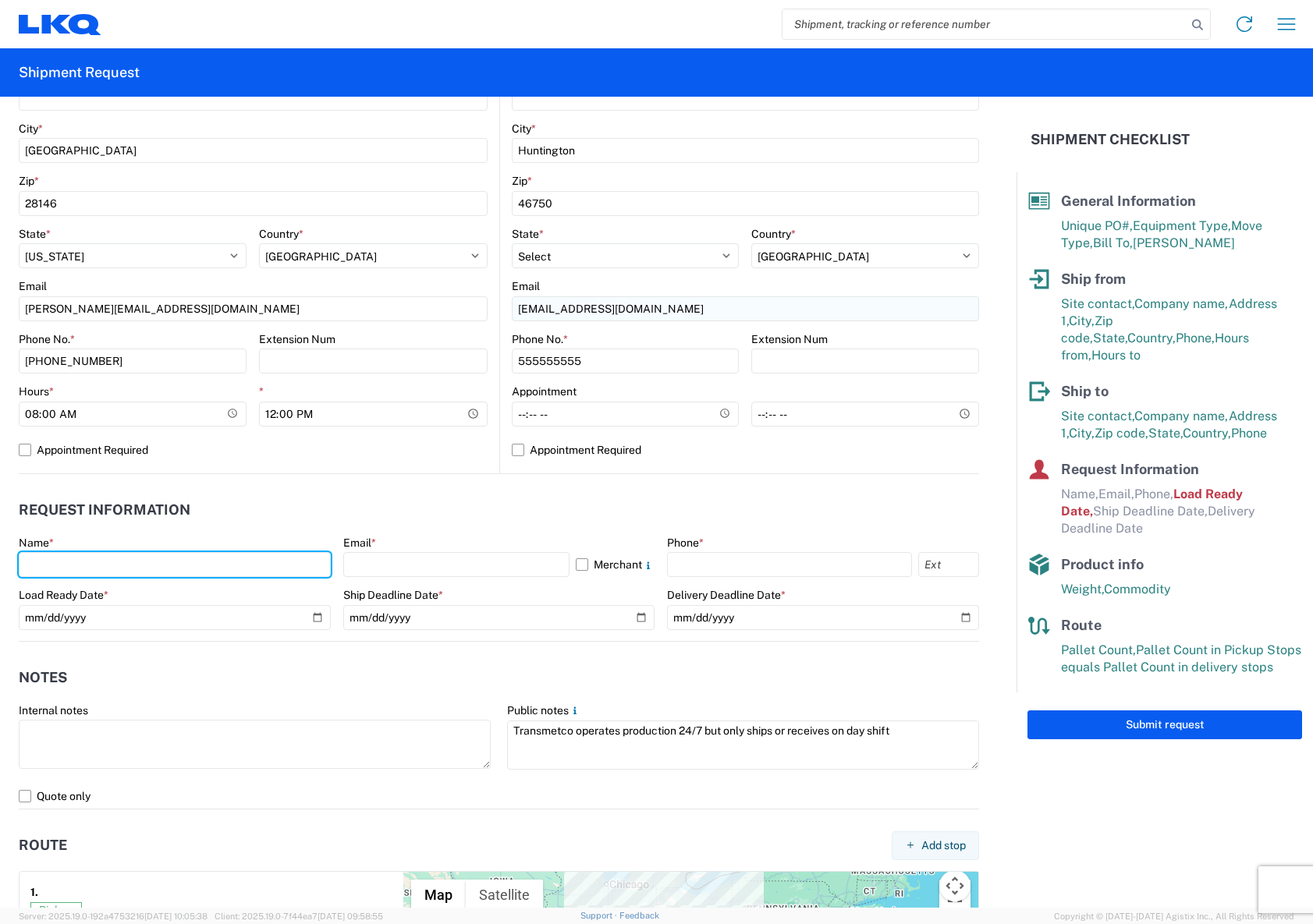
type input "[PERSON_NAME]"
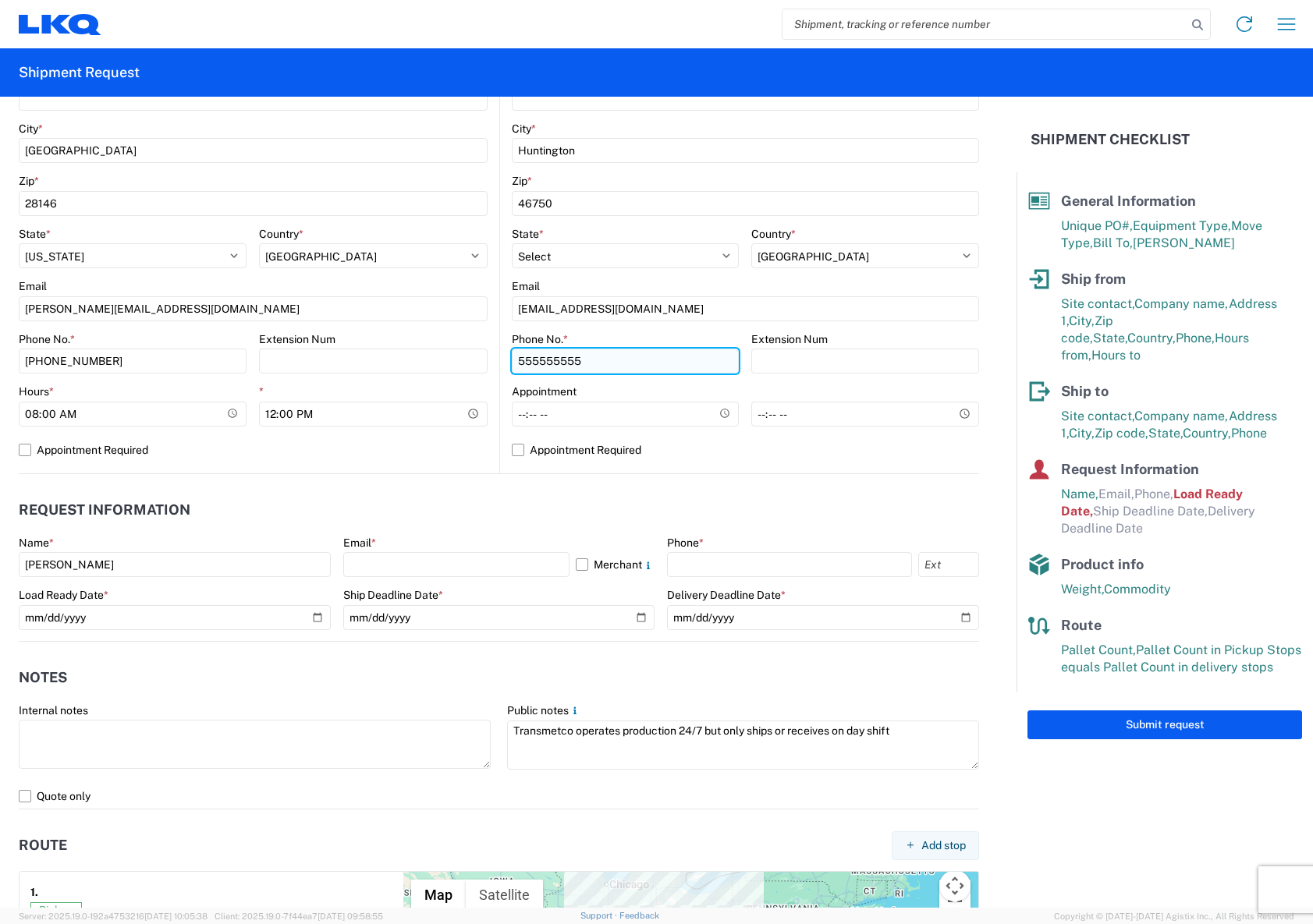
click at [578, 362] on input "555555555" at bounding box center [625, 360] width 228 height 25
drag, startPoint x: 578, startPoint y: 362, endPoint x: 469, endPoint y: 361, distance: 109.0
click at [469, 361] on div "Ship from 1140 Location 1140 - LKQ [GEOGRAPHIC_DATA] Site contact * Shipping Co…" at bounding box center [499, 135] width 960 height 677
type input "2602245817"
click at [522, 493] on agx-request-info "Request Information Name * [PERSON_NAME] Email * Merchant Phone * Load Ready Da…" at bounding box center [499, 557] width 960 height 168
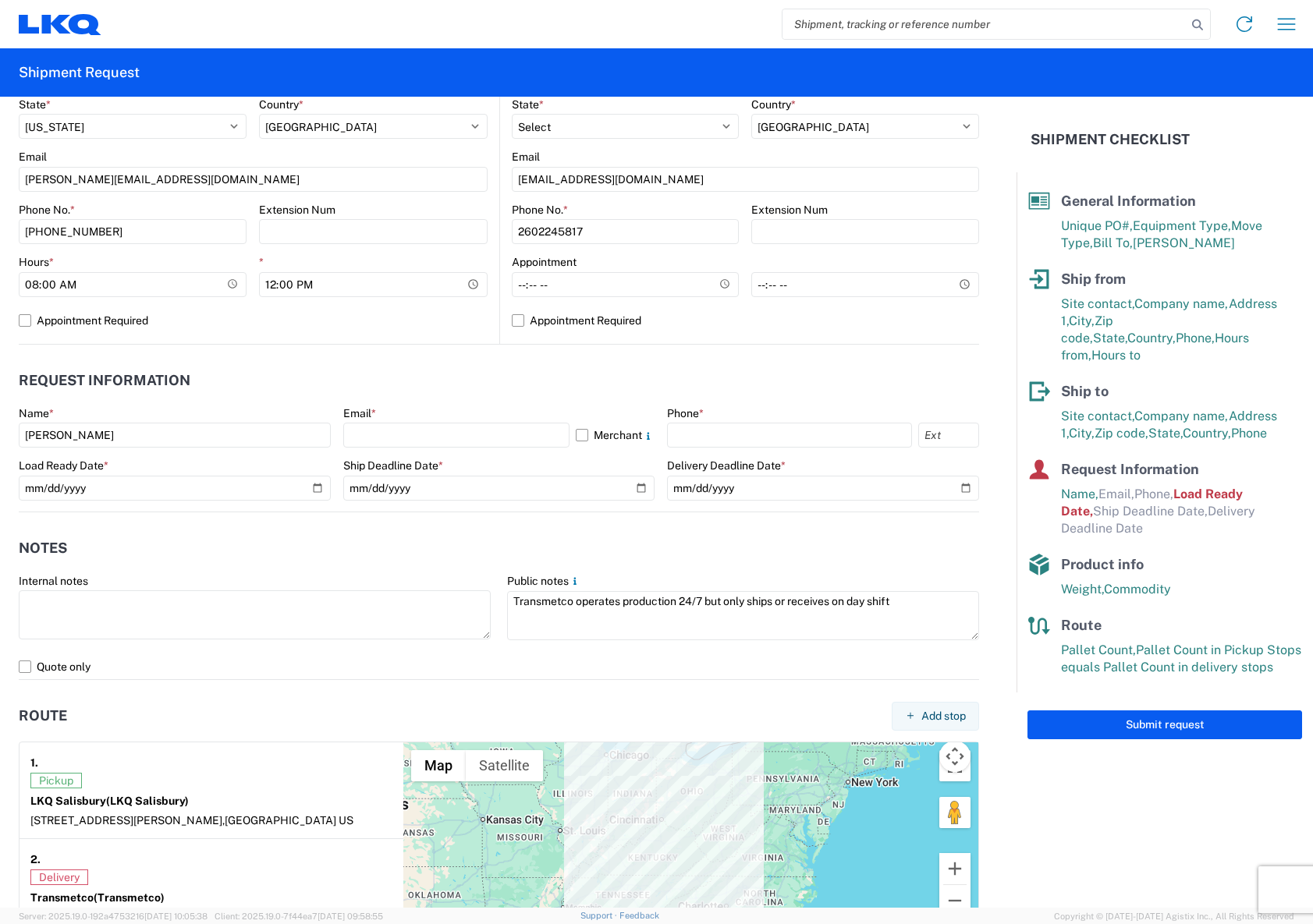
scroll to position [624, 0]
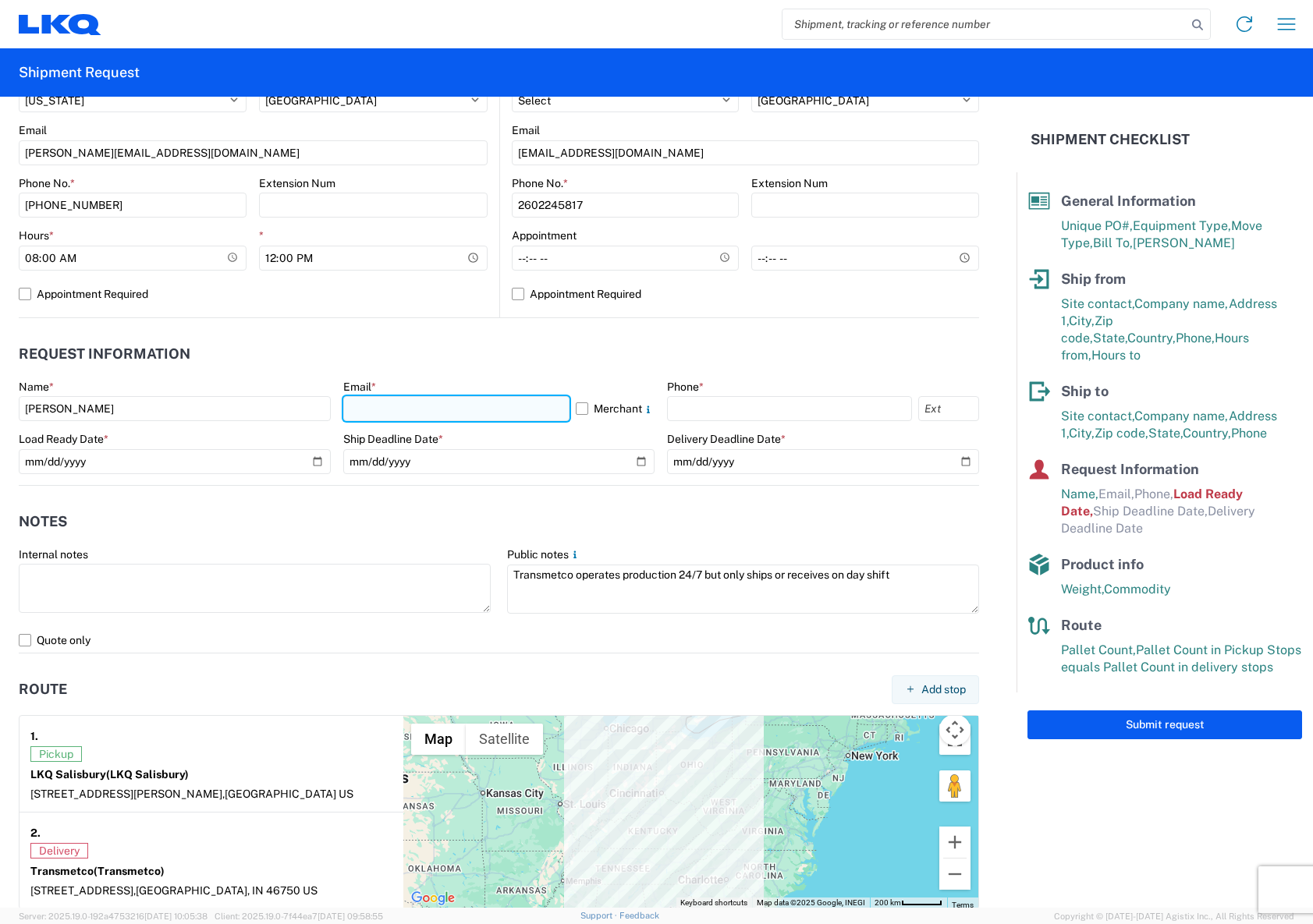
click at [438, 415] on input "text" at bounding box center [457, 408] width 227 height 25
type input "[PERSON_NAME][EMAIL_ADDRESS][DOMAIN_NAME]"
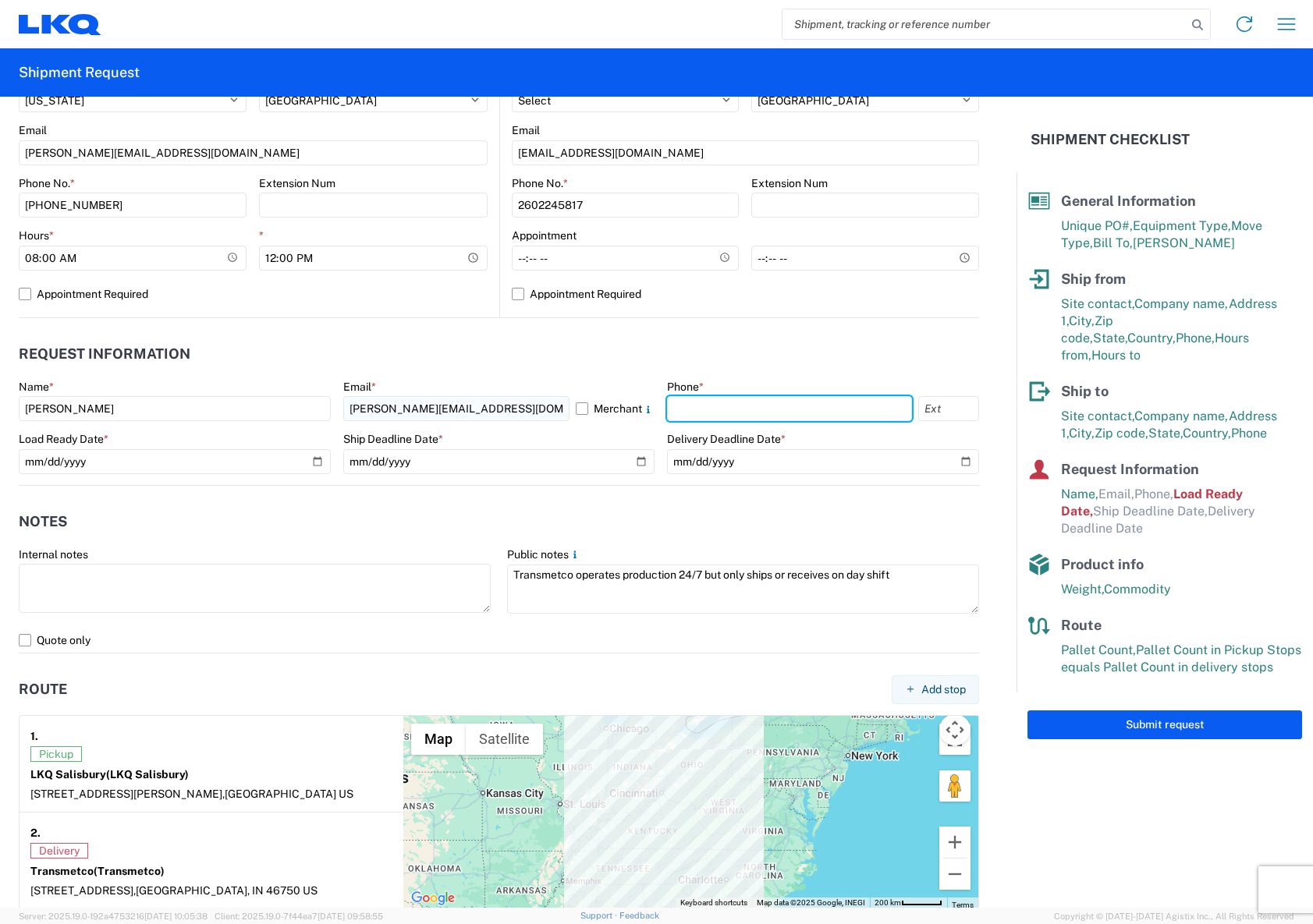
type input "7044330253"
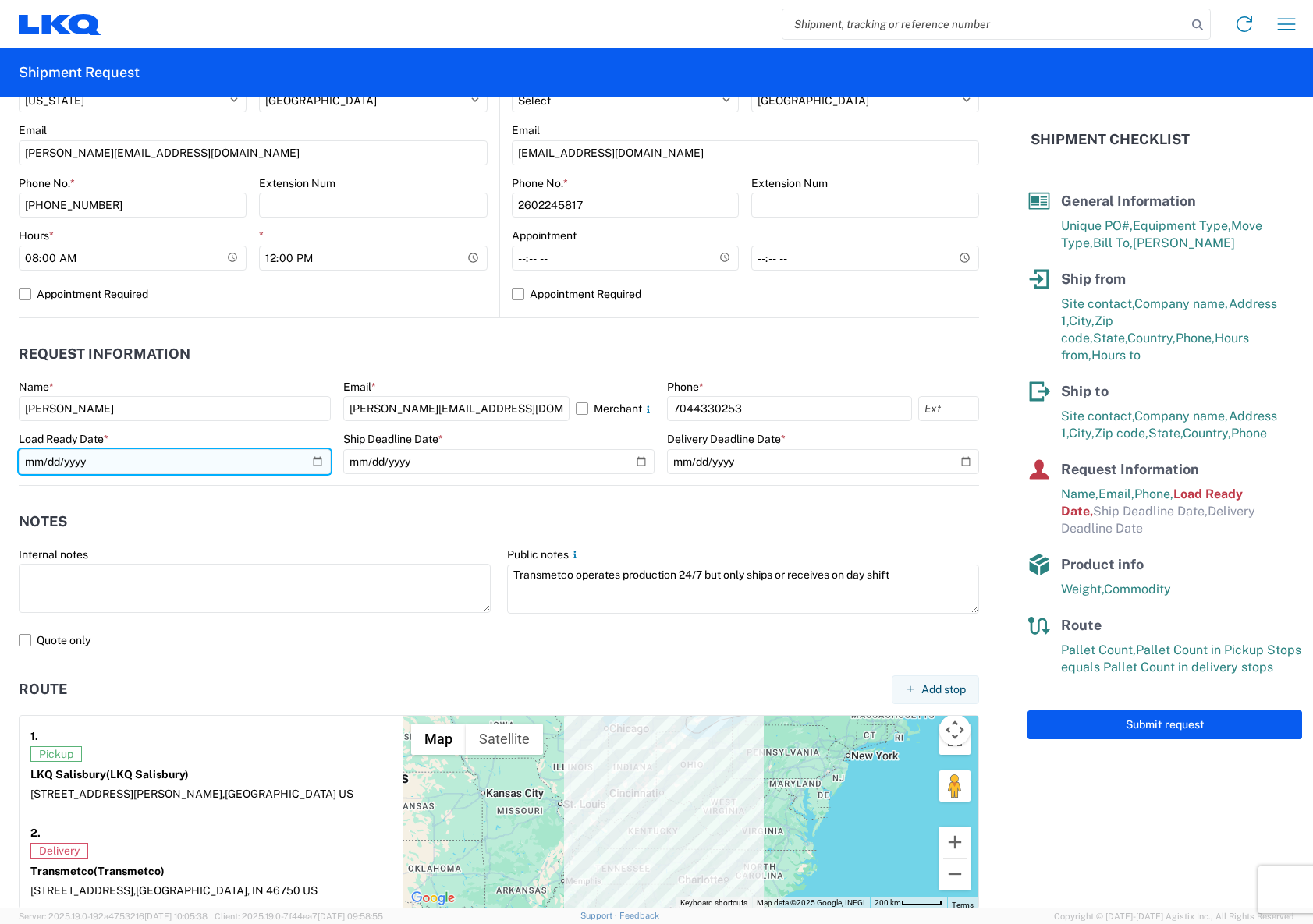
click at [312, 461] on input "[DATE]" at bounding box center [175, 461] width 312 height 25
type input "[DATE]"
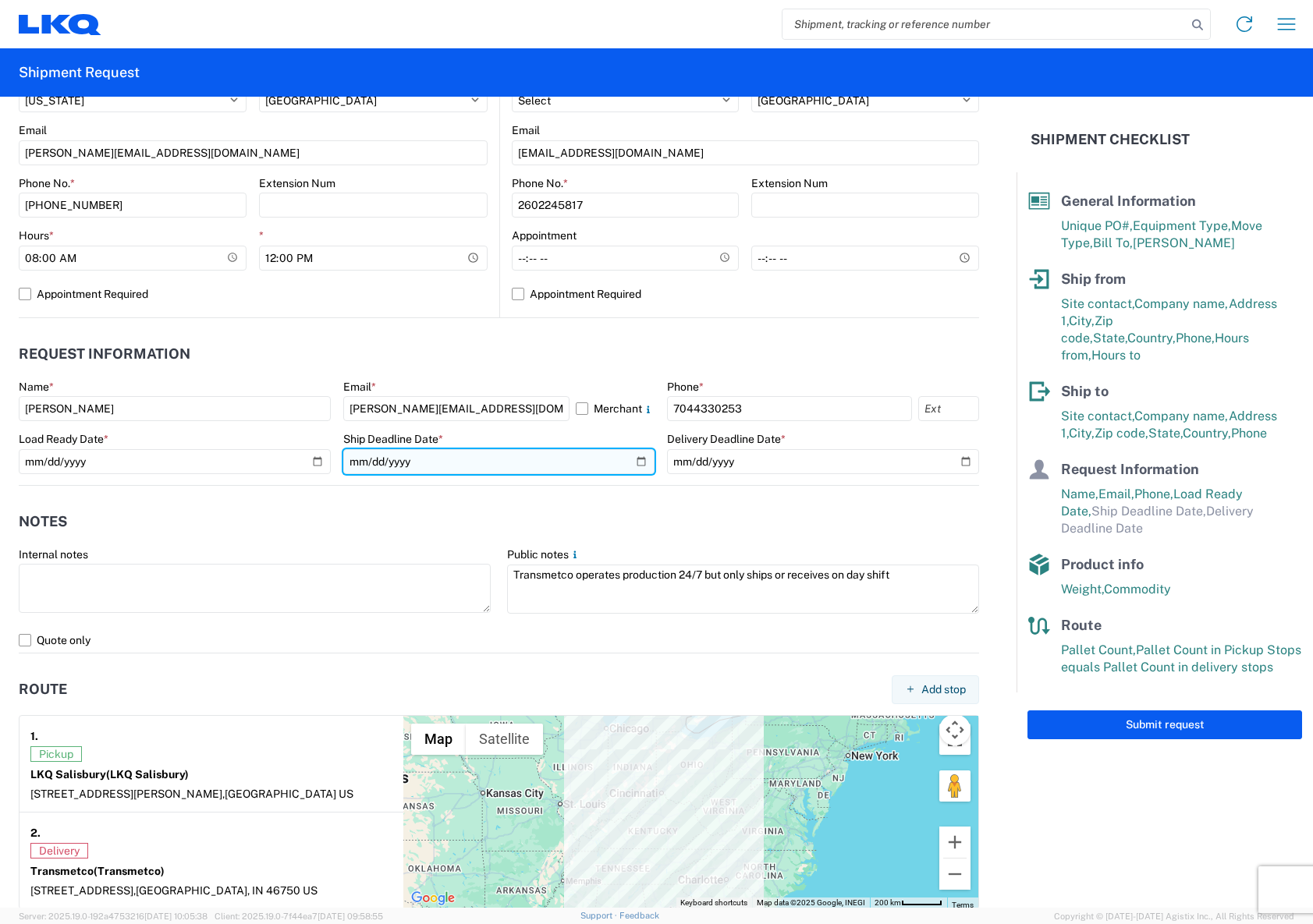
click at [361, 460] on input "date" at bounding box center [499, 461] width 312 height 25
click at [637, 461] on input "date" at bounding box center [499, 461] width 312 height 25
click at [633, 460] on input "[DATE]" at bounding box center [499, 461] width 312 height 25
type input "[DATE]"
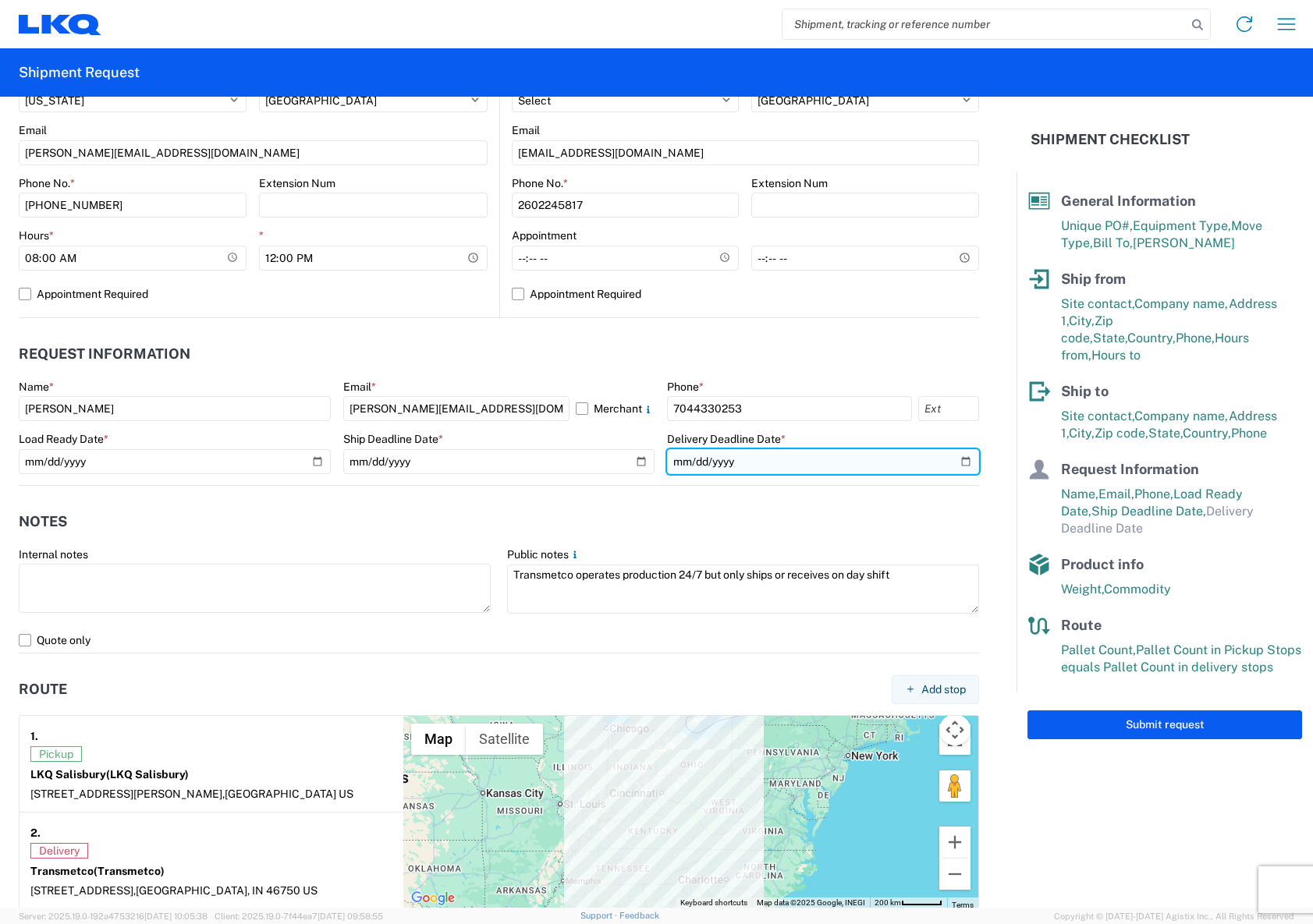
click at [953, 463] on input "date" at bounding box center [823, 461] width 312 height 25
type input "[DATE]"
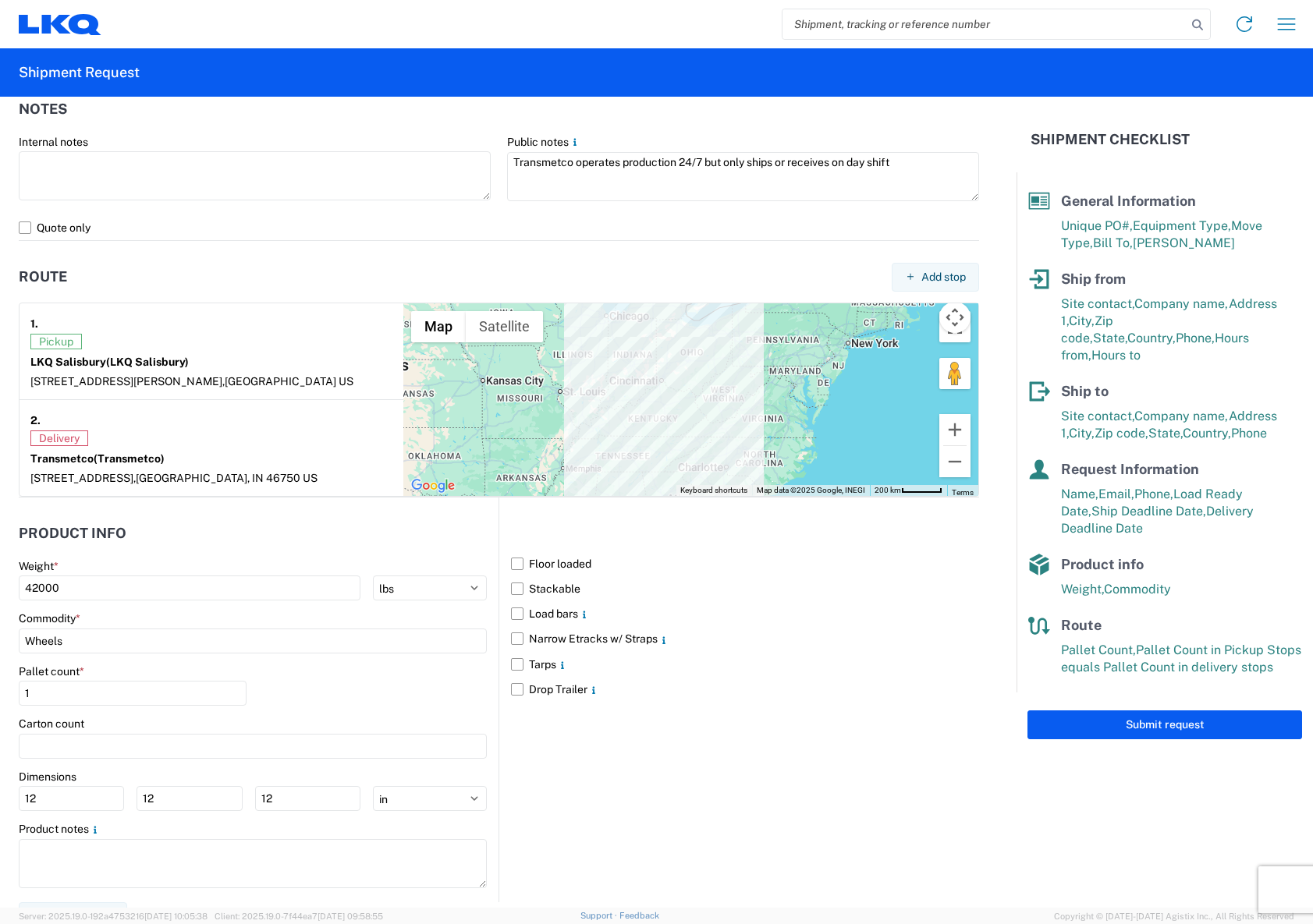
scroll to position [1059, 0]
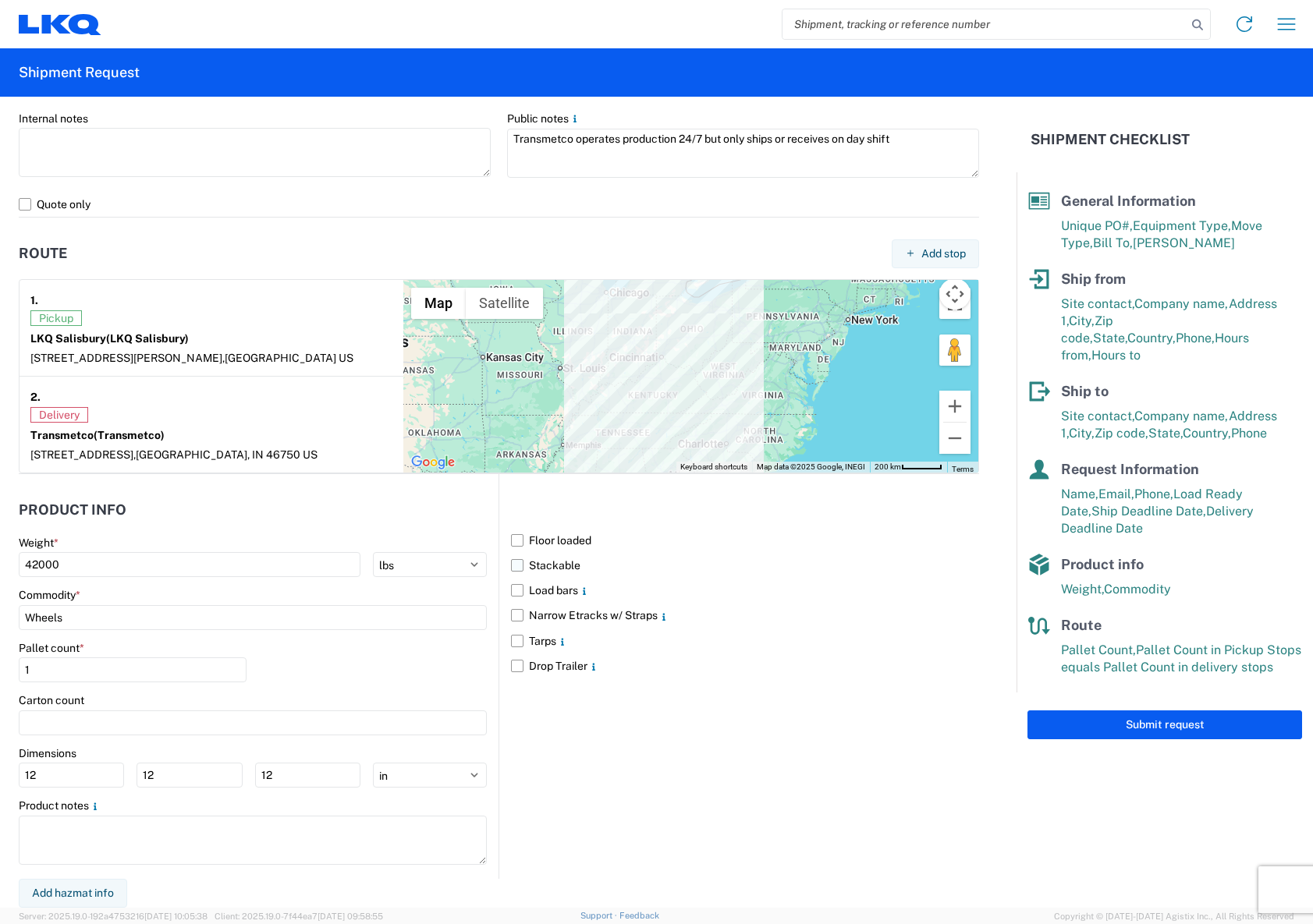
click at [511, 563] on label "Stackable" at bounding box center [745, 565] width 468 height 25
click at [0, 0] on input "Stackable" at bounding box center [0, 0] width 0 height 0
click at [489, 613] on main "Weight * 42000 kgs lbs Commodity * Wheels Pallet count * 1 Carton count Dimensi…" at bounding box center [259, 707] width 479 height 343
click at [470, 616] on input "Wheels" at bounding box center [252, 617] width 468 height 25
type input "P"
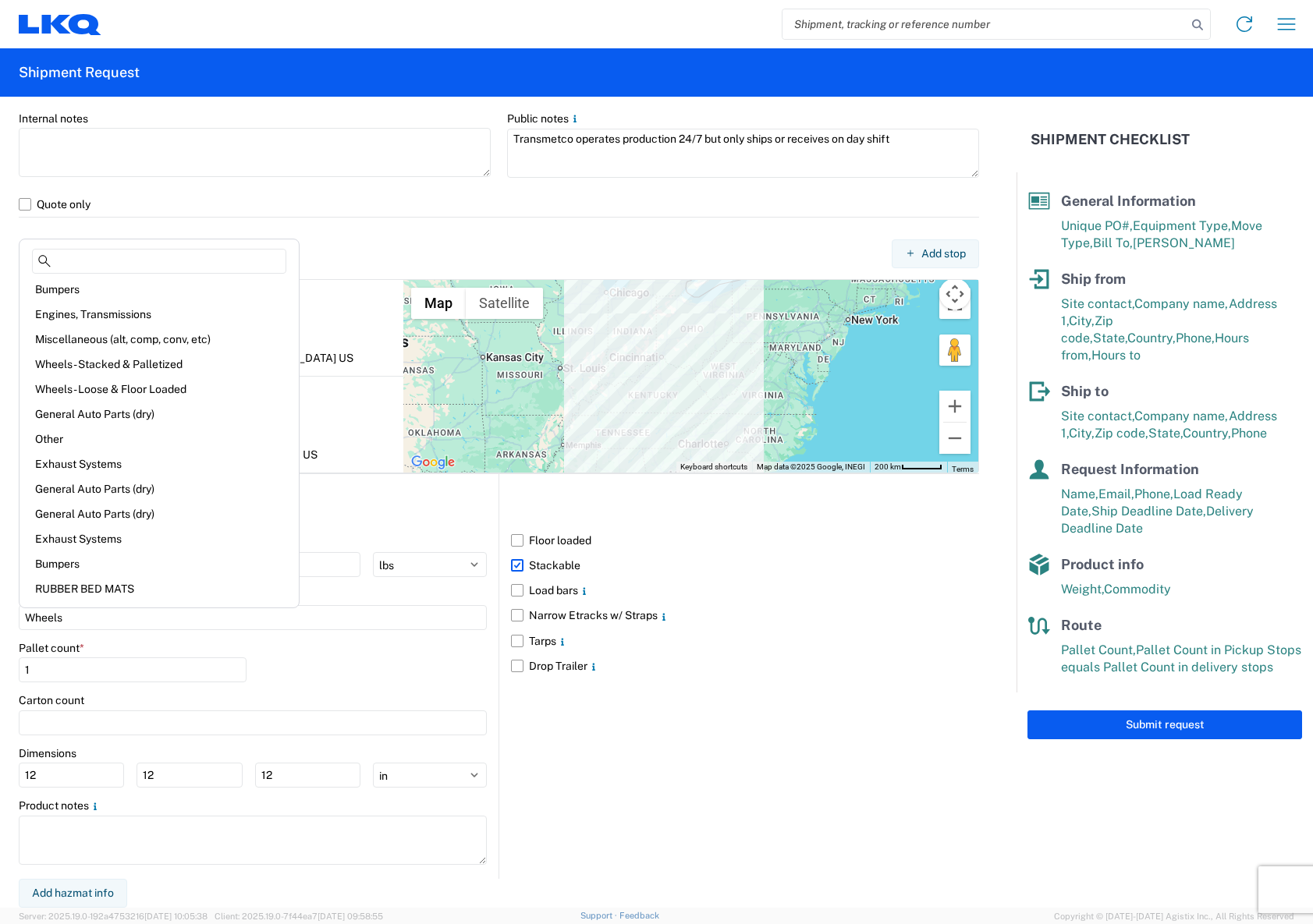
scroll to position [0, 0]
click at [150, 362] on div "Wheels - Stacked & Palletized" at bounding box center [159, 367] width 273 height 25
type input "Wheels - Stacked & Palletized"
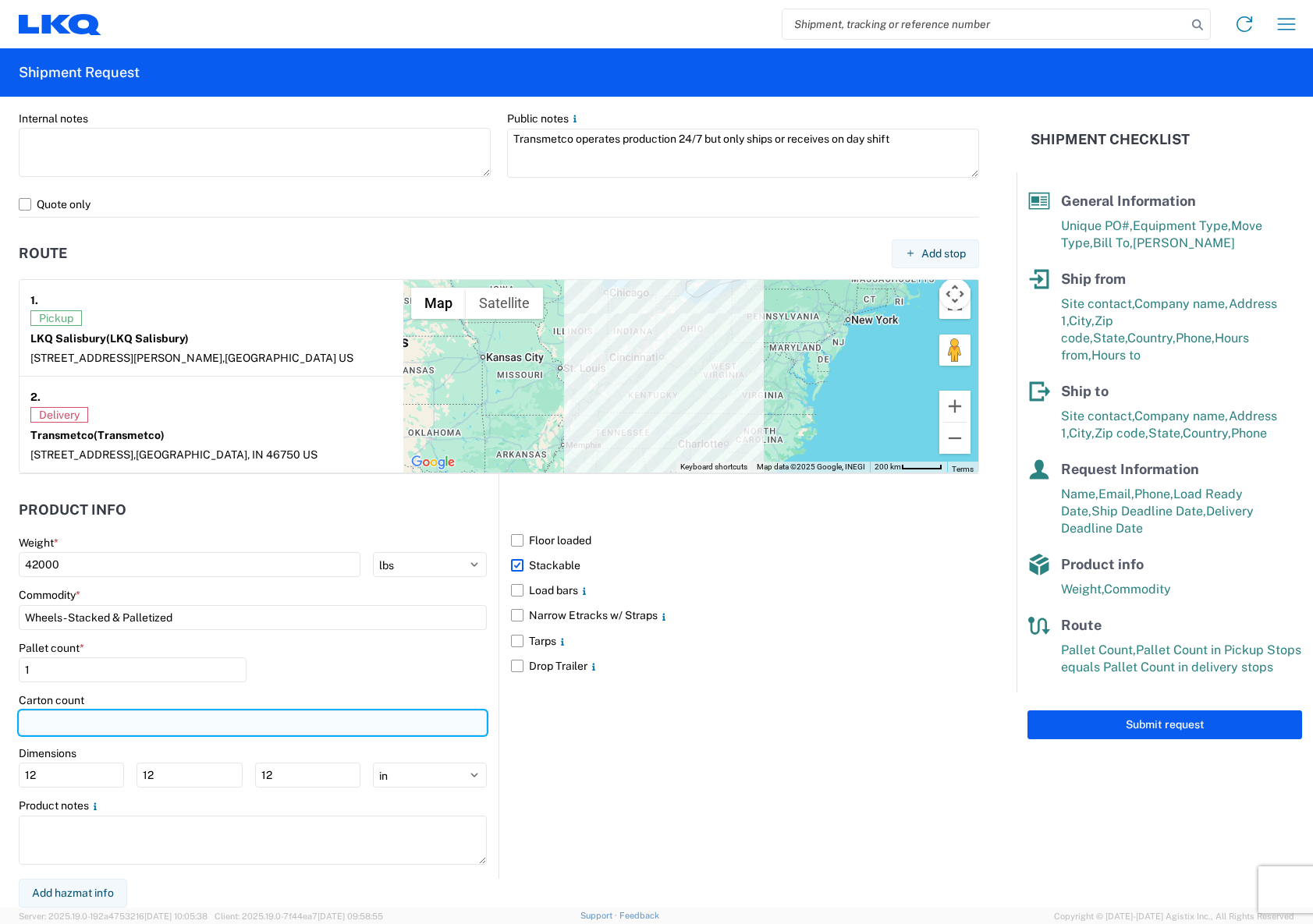
click at [224, 720] on input "number" at bounding box center [252, 722] width 468 height 25
type input "52"
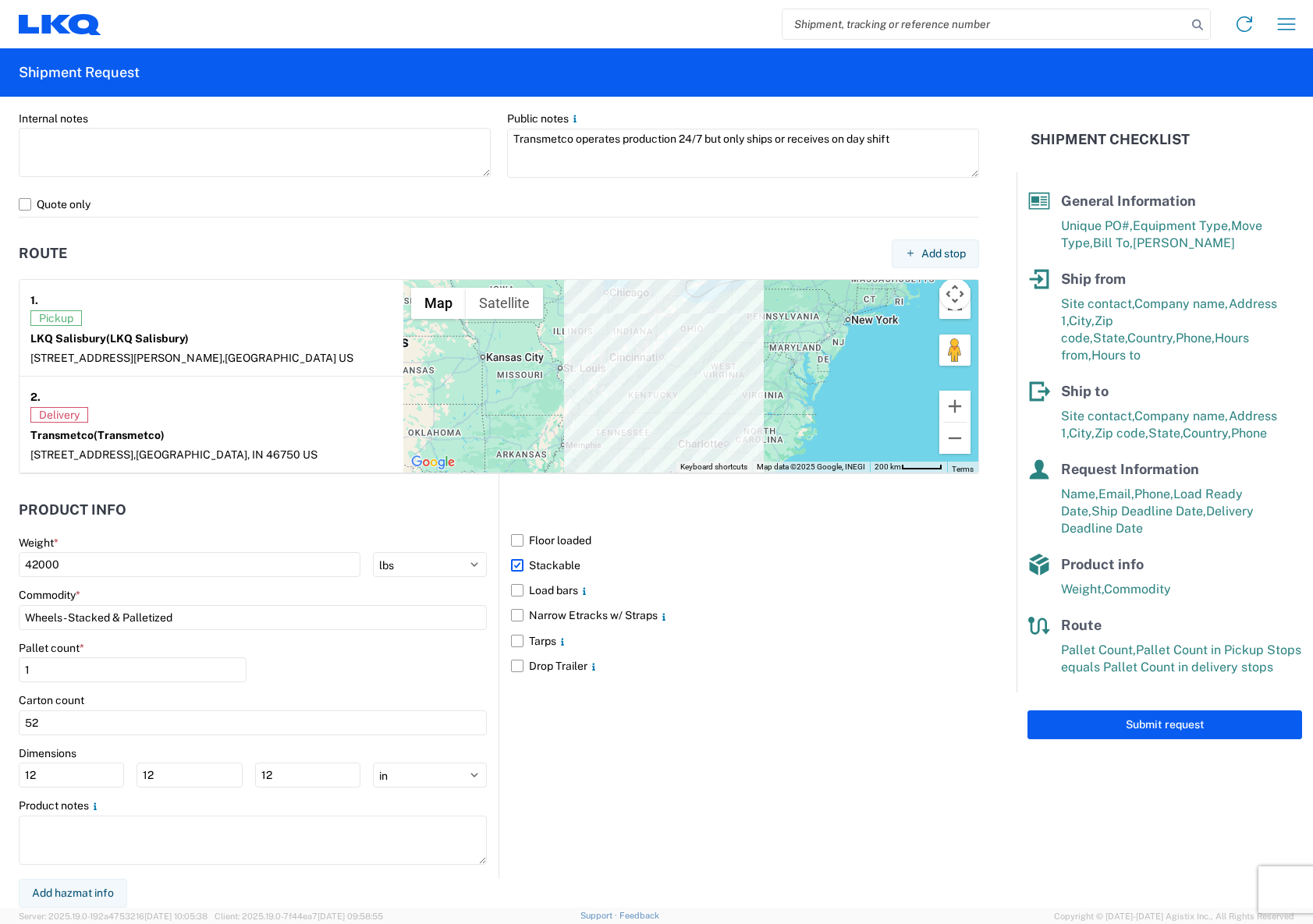
click at [341, 697] on div "Carton count" at bounding box center [252, 700] width 468 height 14
drag, startPoint x: 56, startPoint y: 776, endPoint x: 3, endPoint y: 776, distance: 53.0
click at [3, 776] on form "General Information Template PO# T31529 Equipment Type * Select 53’ Dry Van Fla…" at bounding box center [508, 502] width 1016 height 811
type input "48"
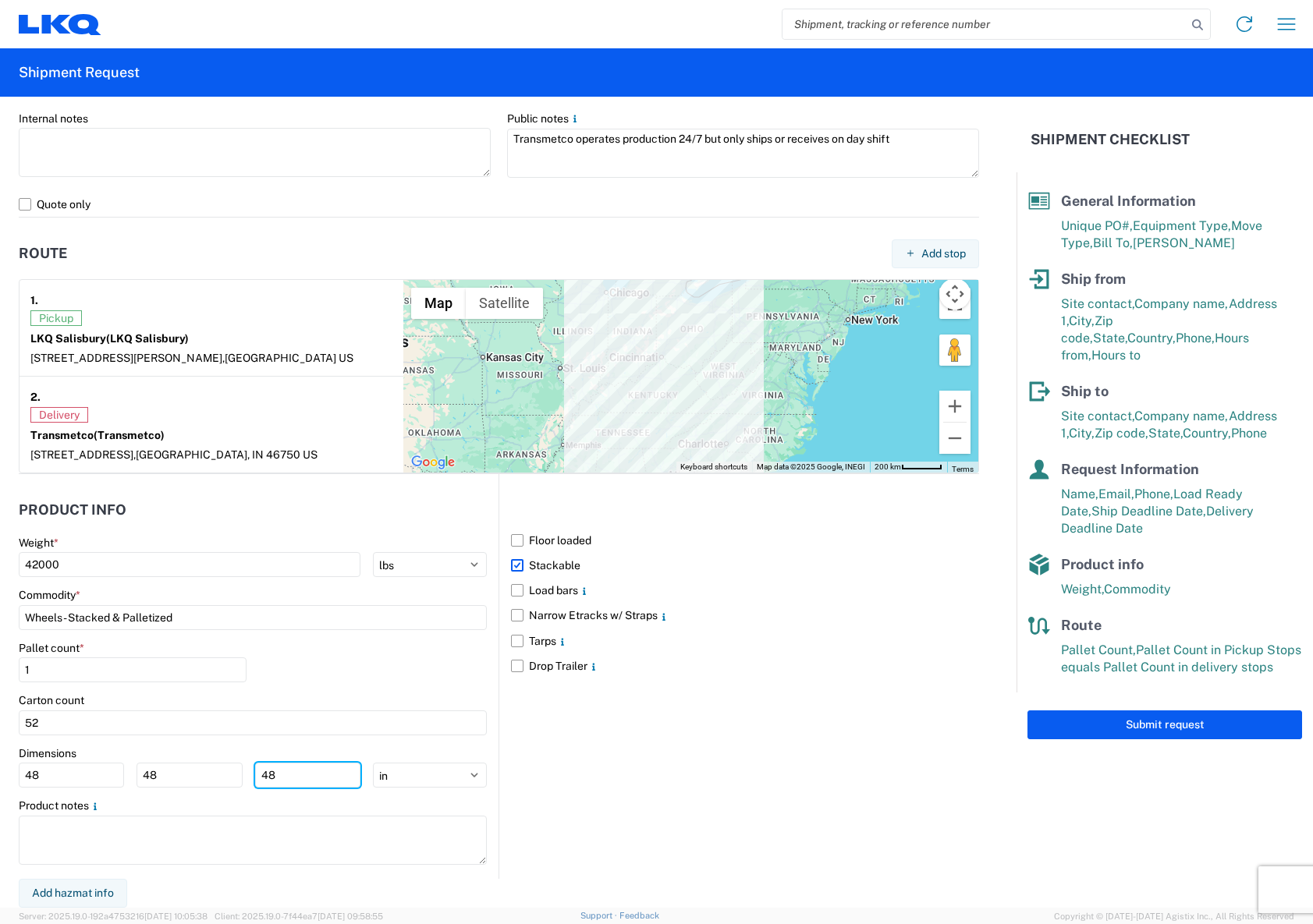
type input "48"
click at [728, 844] on div "Floor loaded Stackable Load bars Narrow Etracks w/ Straps Tarps Drop Trailer" at bounding box center [738, 676] width 480 height 405
click at [834, 763] on div "Floor loaded Stackable Load bars Narrow Etracks w/ Straps Tarps Drop Trailer" at bounding box center [738, 676] width 480 height 405
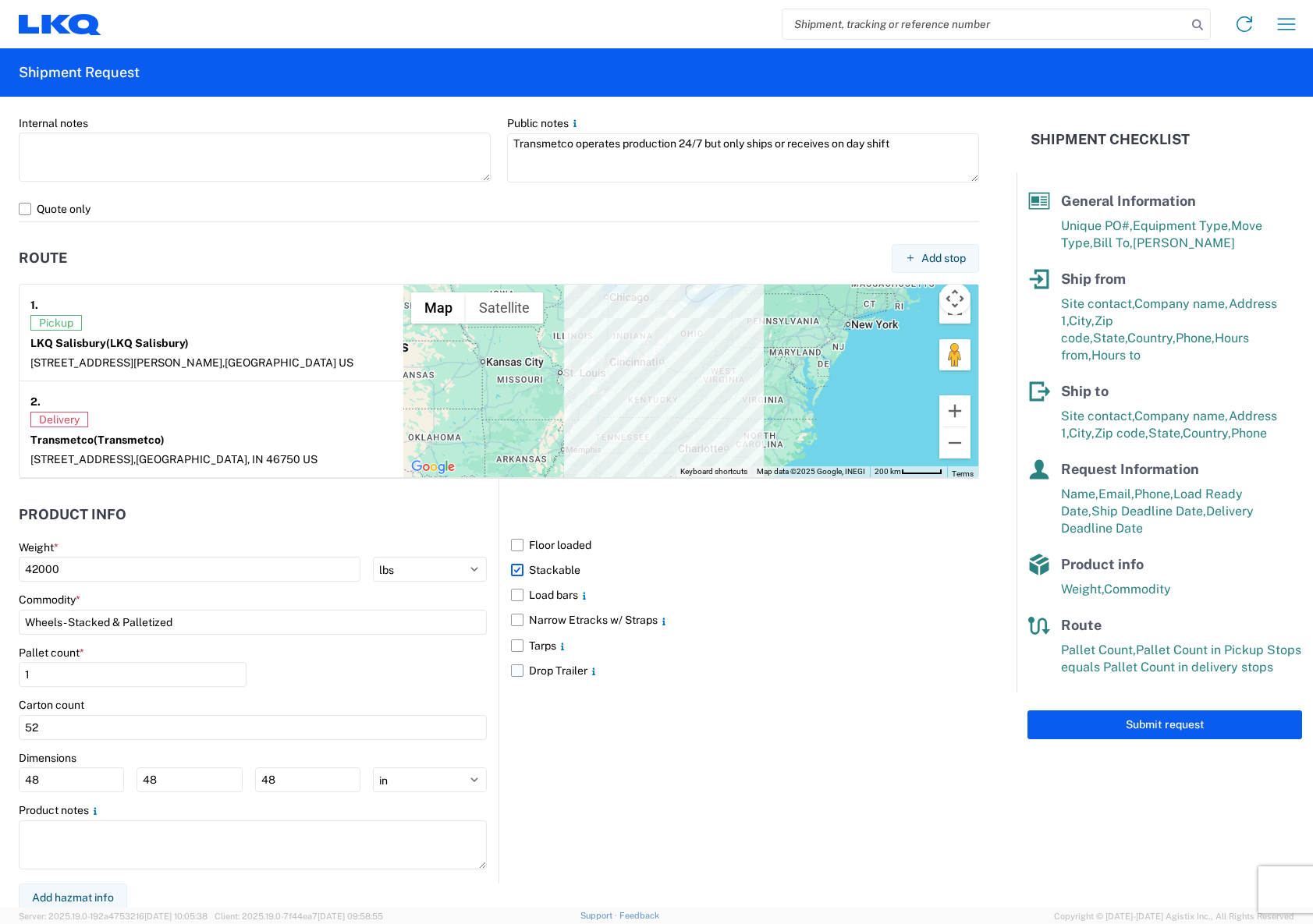
scroll to position [1059, 0]
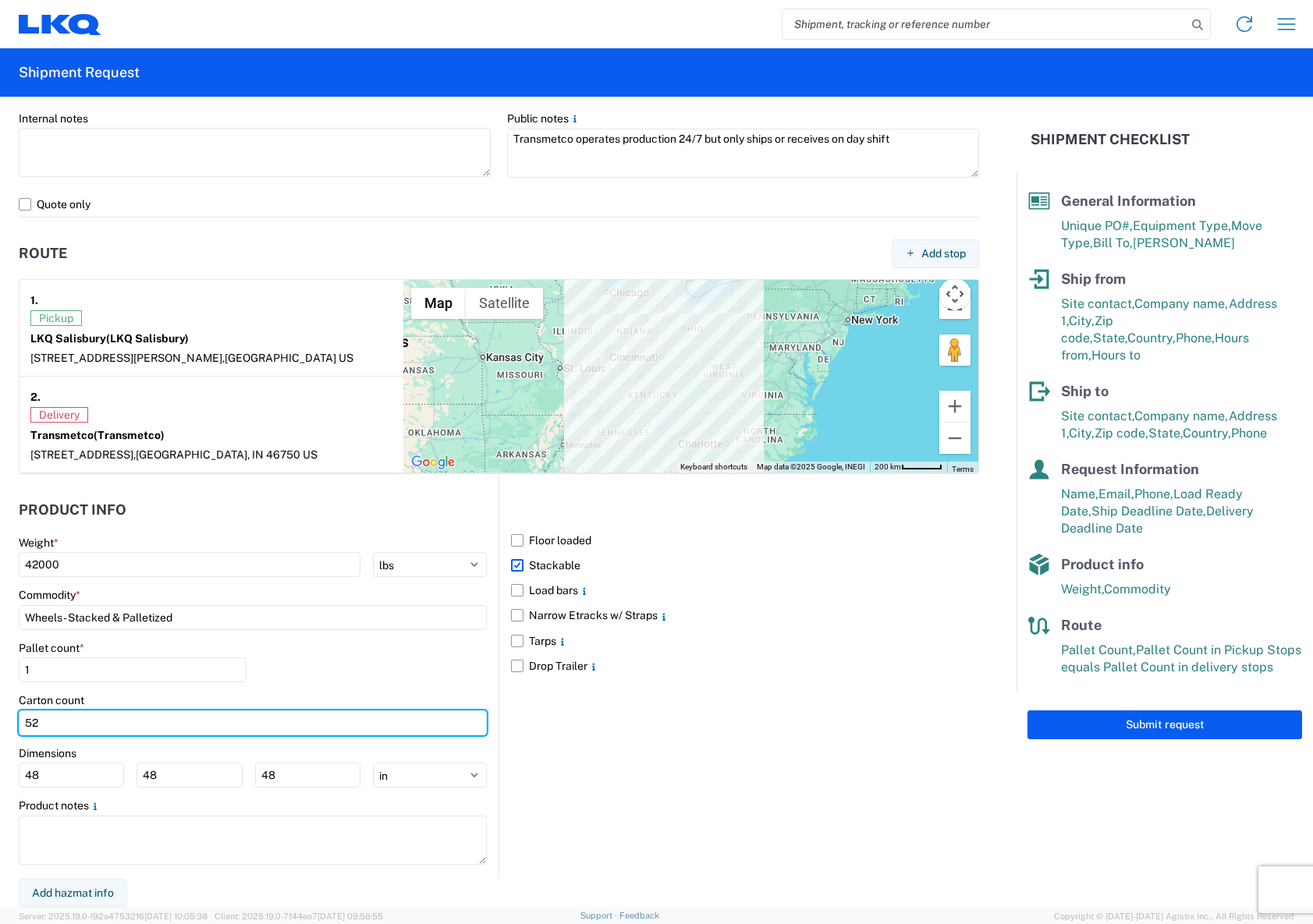
drag, startPoint x: 53, startPoint y: 724, endPoint x: 3, endPoint y: 724, distance: 50.0
click at [3, 724] on form "General Information Template PO# T31529 Equipment Type * Select 53’ Dry Van Fla…" at bounding box center [508, 502] width 1016 height 811
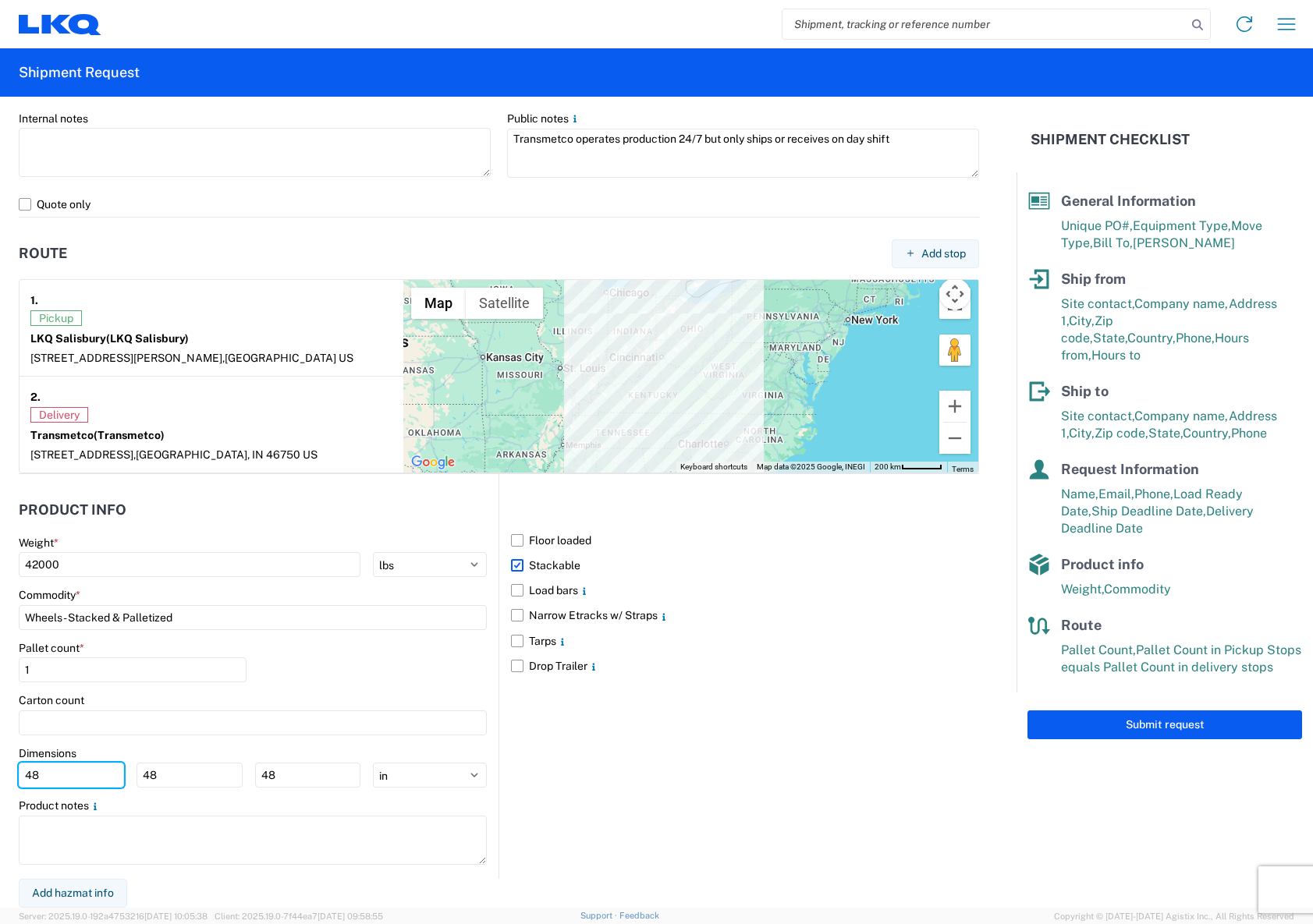
drag, startPoint x: 66, startPoint y: 784, endPoint x: -3, endPoint y: 776, distance: 69.5
click at [0, 776] on html "Home Shipment request Shipment tracking Shipment Request General Information Te…" at bounding box center [656, 462] width 1313 height 924
drag, startPoint x: 167, startPoint y: 779, endPoint x: 86, endPoint y: 778, distance: 81.0
click at [86, 778] on div "48 48" at bounding box center [190, 774] width 341 height 25
drag, startPoint x: 273, startPoint y: 774, endPoint x: 224, endPoint y: 774, distance: 49.0
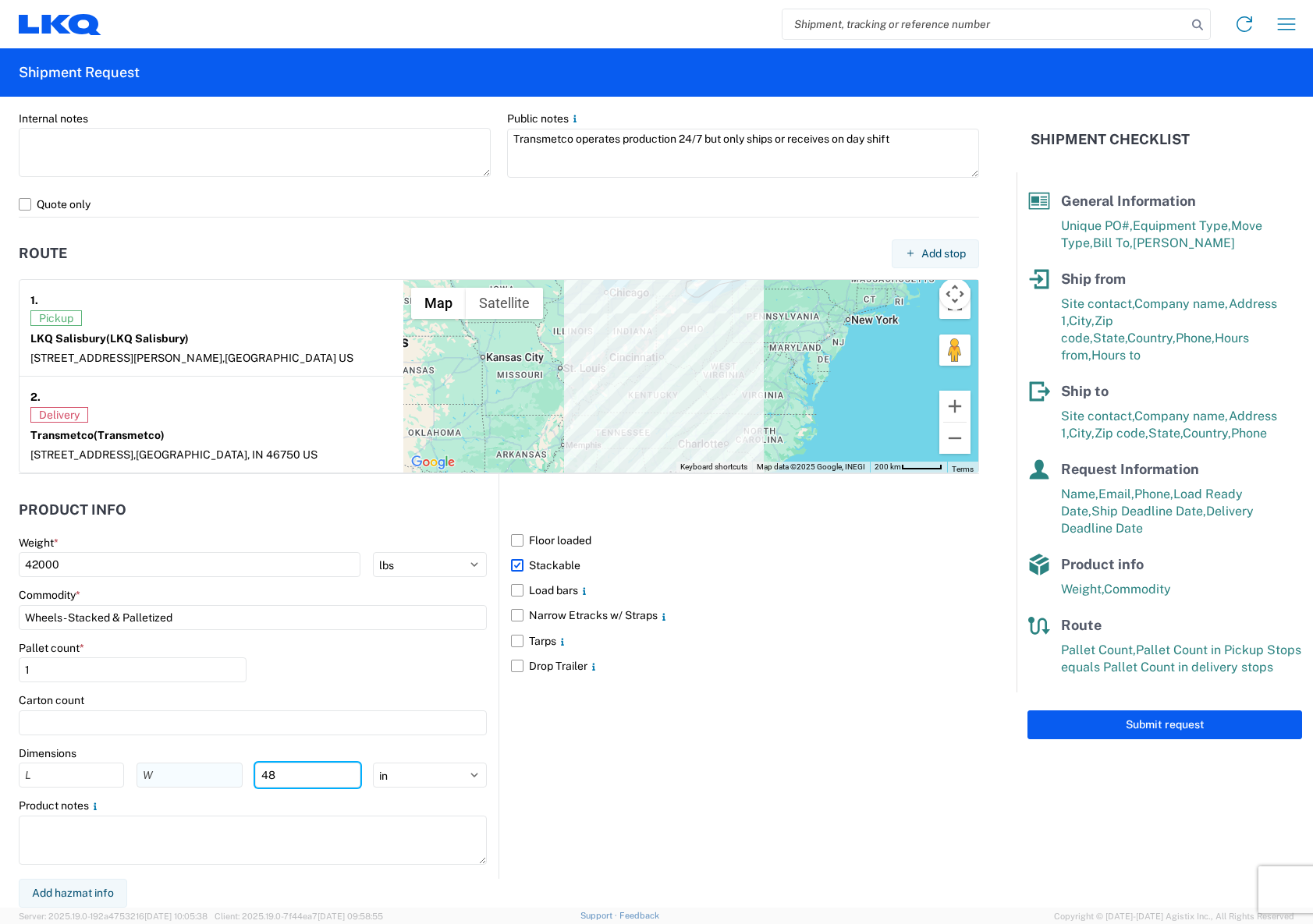
click at [224, 774] on div "48" at bounding box center [190, 774] width 341 height 25
click at [627, 795] on div "Floor loaded Stackable Load bars Narrow Etracks w/ Straps Tarps Drop Trailer" at bounding box center [738, 676] width 480 height 405
click at [1191, 710] on button "Submit request" at bounding box center [1164, 724] width 274 height 29
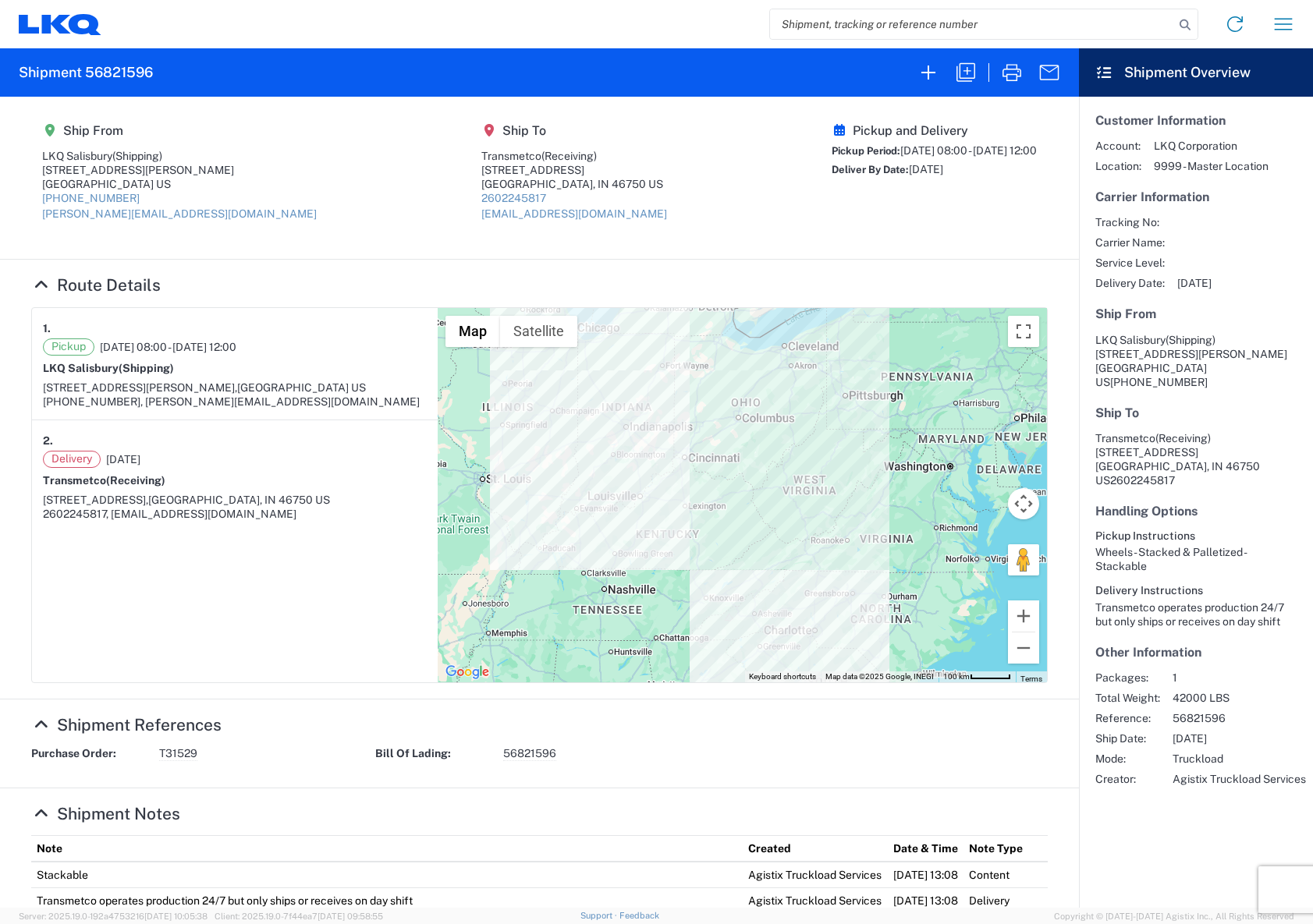
click at [643, 78] on agx-form-header "Shipment 56821596" at bounding box center [539, 72] width 1079 height 48
click at [795, 241] on agx-shipment-main-routing-info "Ship From LKQ [GEOGRAPHIC_DATA] (Shipping) [STREET_ADDRESS][PERSON_NAME] [PHONE…" at bounding box center [538, 178] width 1016 height 131
click at [915, 250] on section "Ship From LKQ [GEOGRAPHIC_DATA] (Shipping) [STREET_ADDRESS][PERSON_NAME] [PHONE…" at bounding box center [539, 179] width 1079 height 163
